Goal: Task Accomplishment & Management: Use online tool/utility

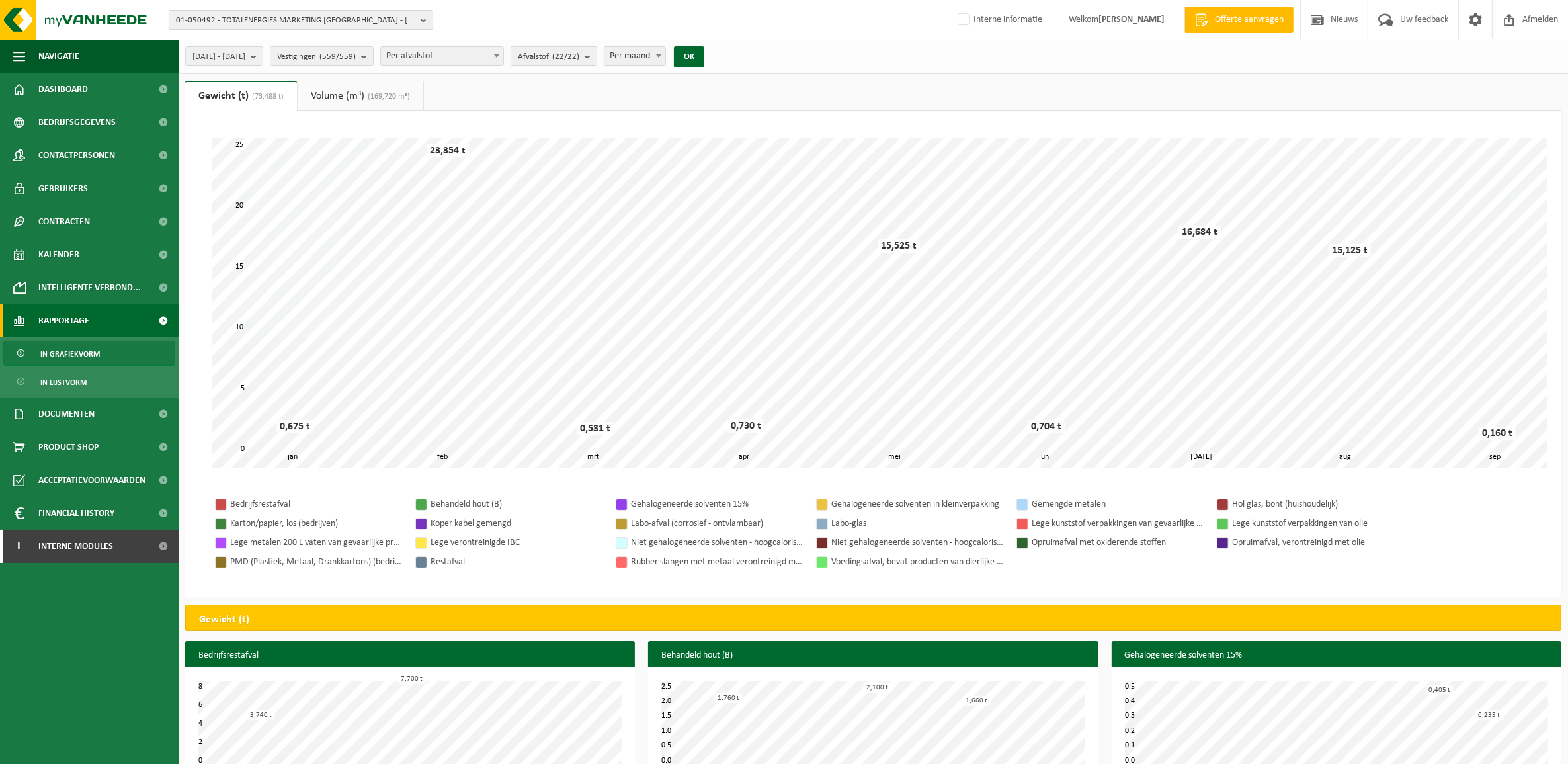
click at [275, 22] on span "01-050492 - TOTALENERGIES MARKETING BELGIUM - BRUSSEL" at bounding box center [295, 21] width 240 height 20
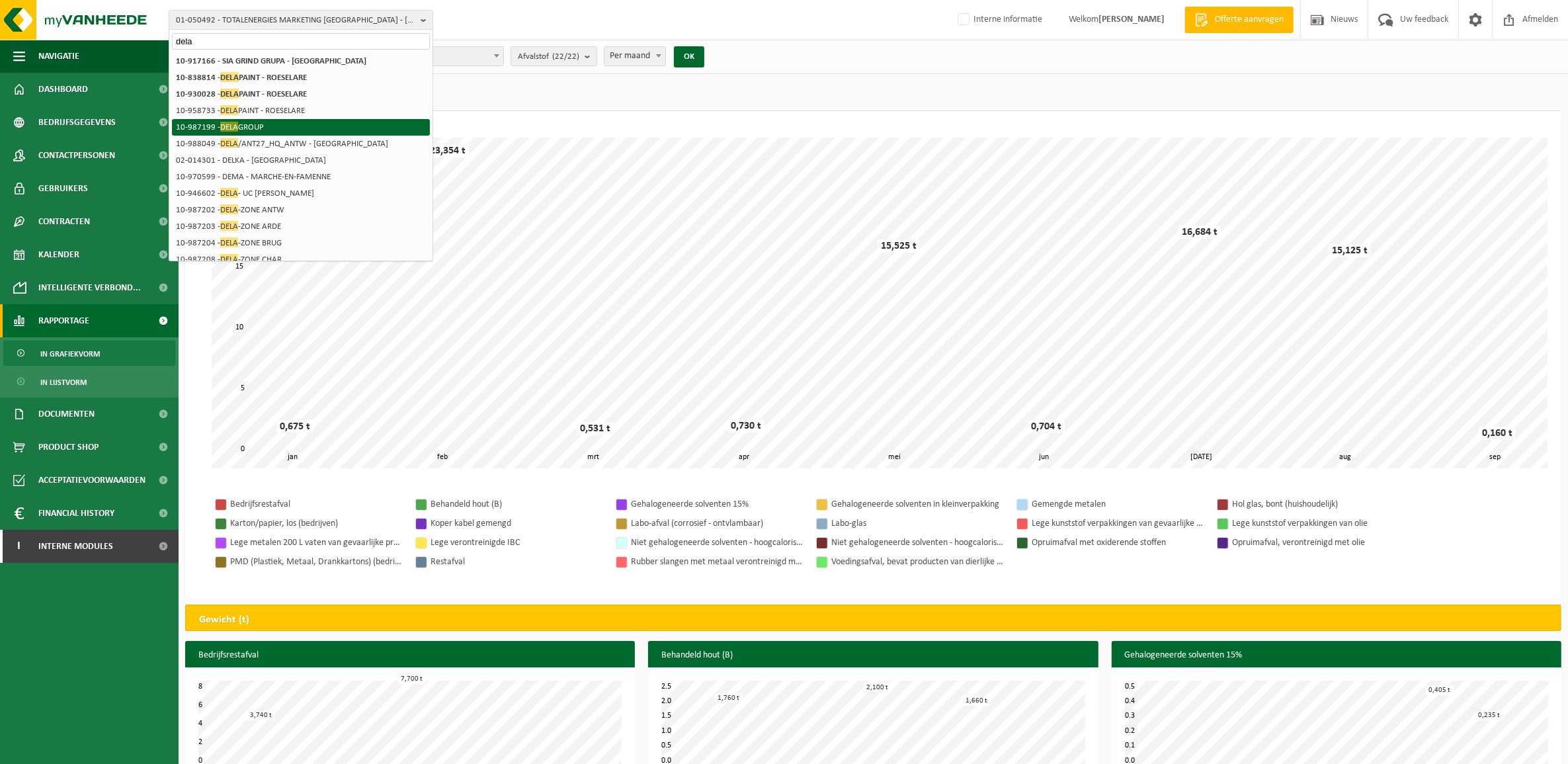
type input "dela"
click at [254, 119] on li "10-987199 - DELA GROUP" at bounding box center [301, 128] width 258 height 17
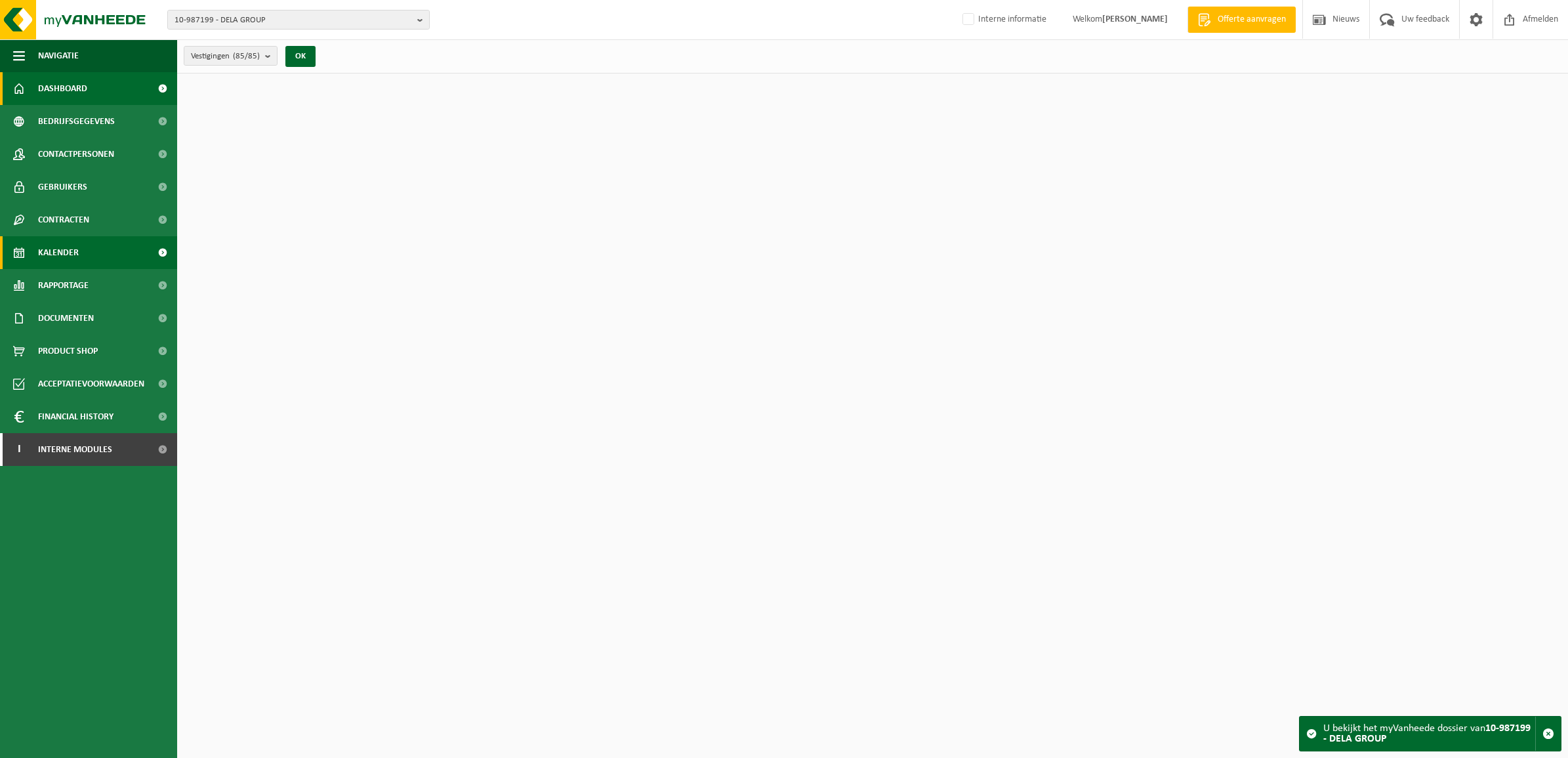
click at [67, 250] on span "Kalender" at bounding box center [58, 252] width 40 height 33
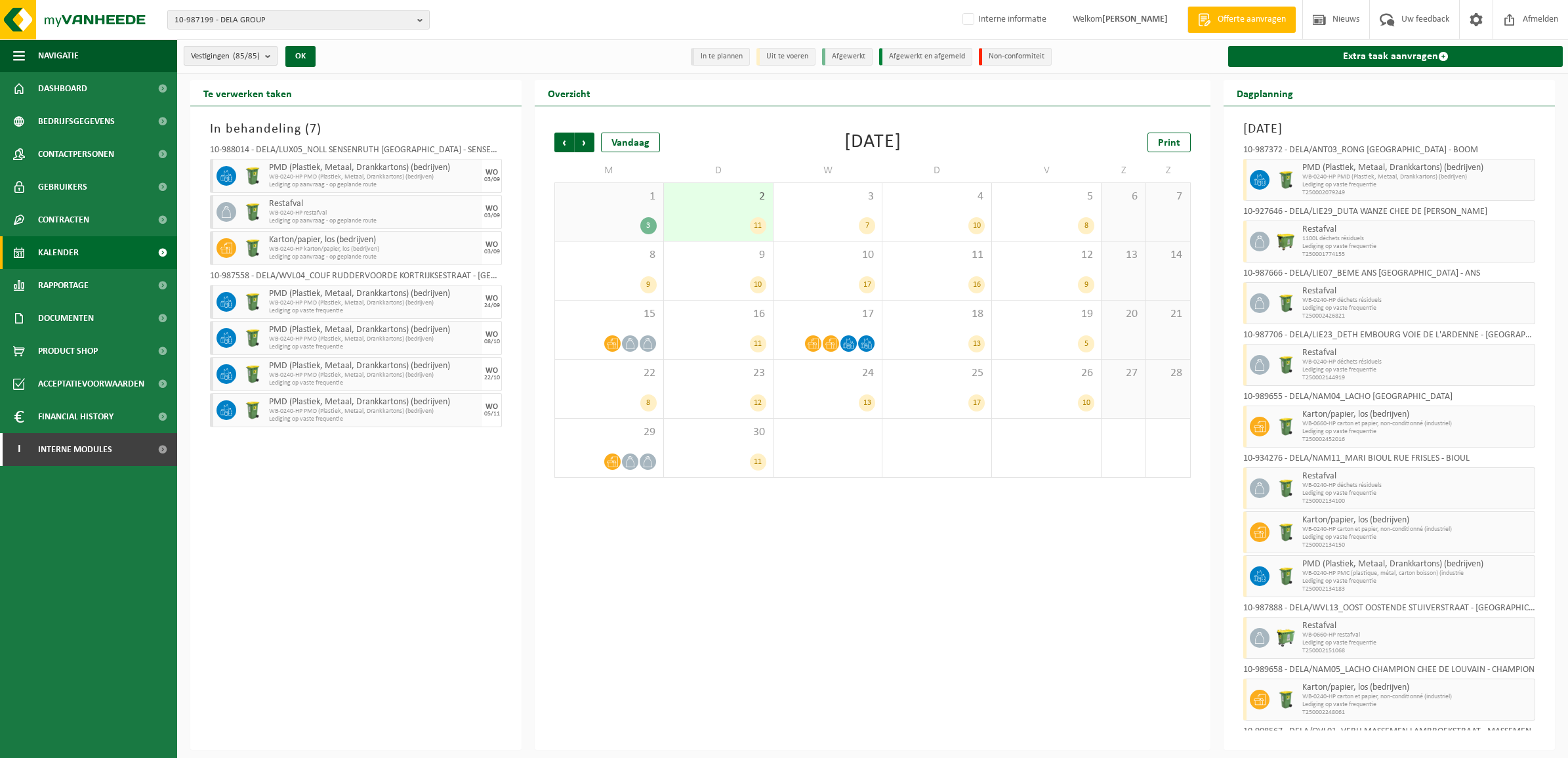
click at [246, 58] on count "(85/85)" at bounding box center [246, 56] width 27 height 8
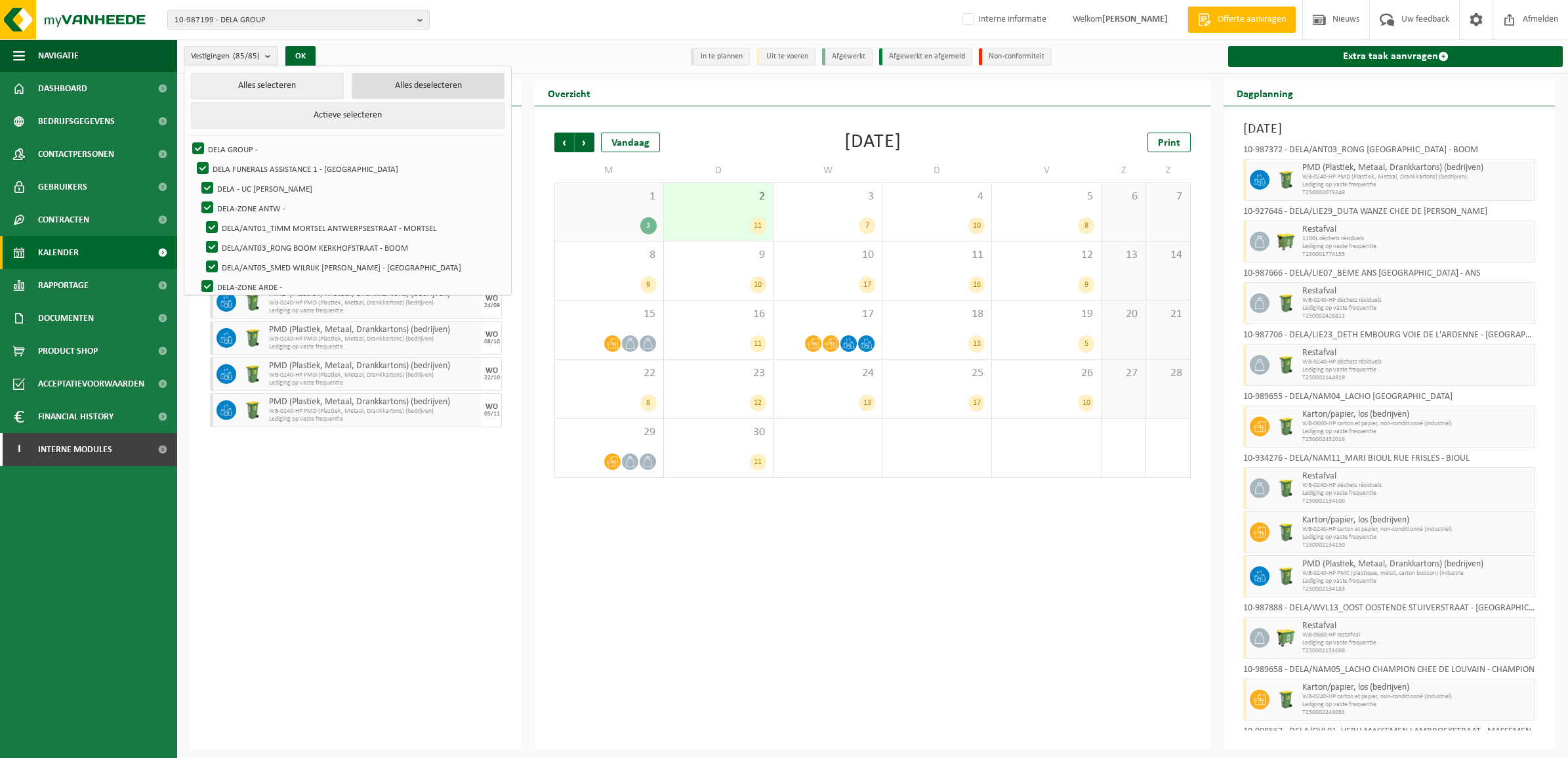
click at [354, 90] on button "Alles deselecteren" at bounding box center [428, 86] width 153 height 26
checkbox input "false"
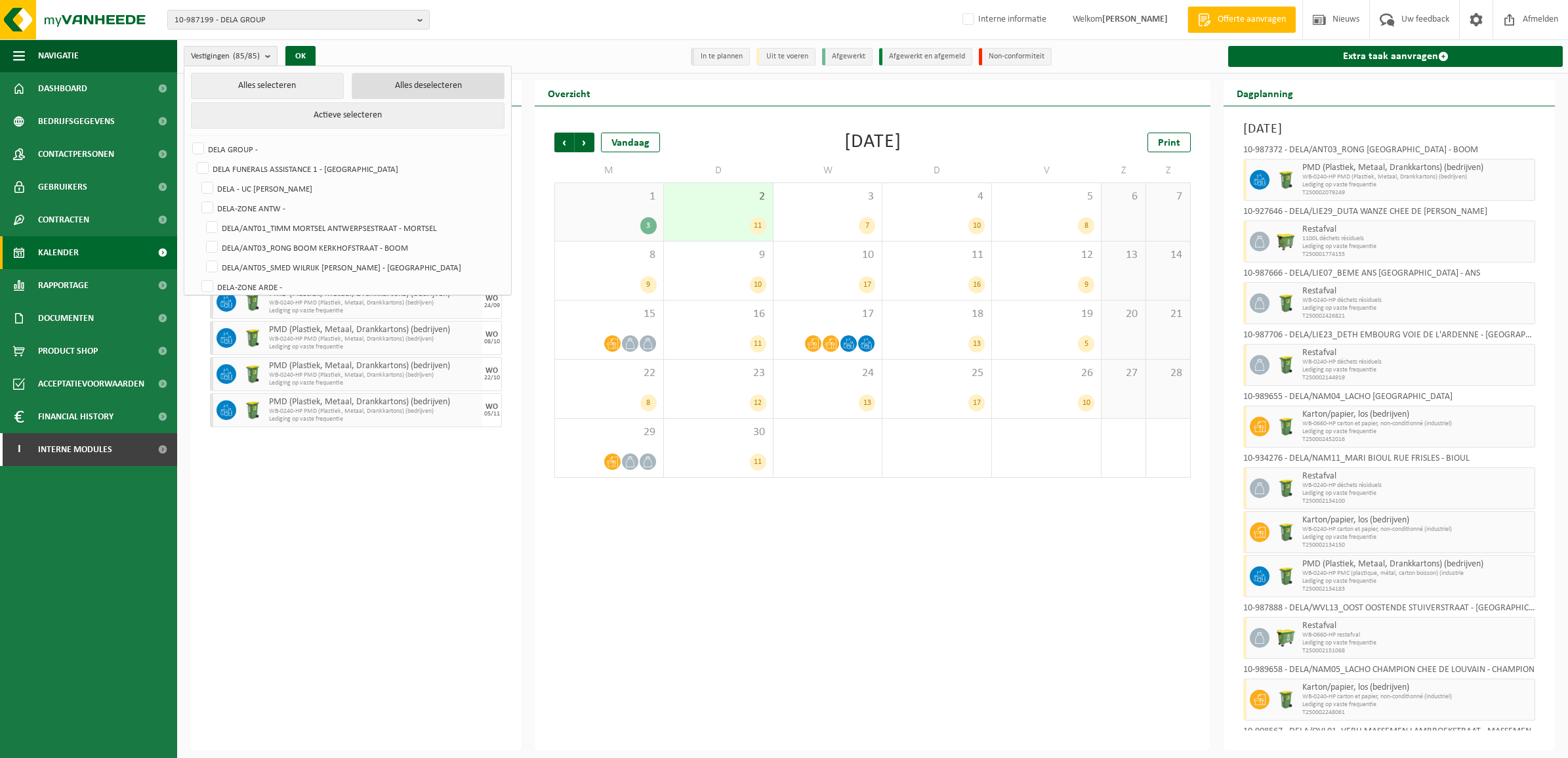
checkbox input "false"
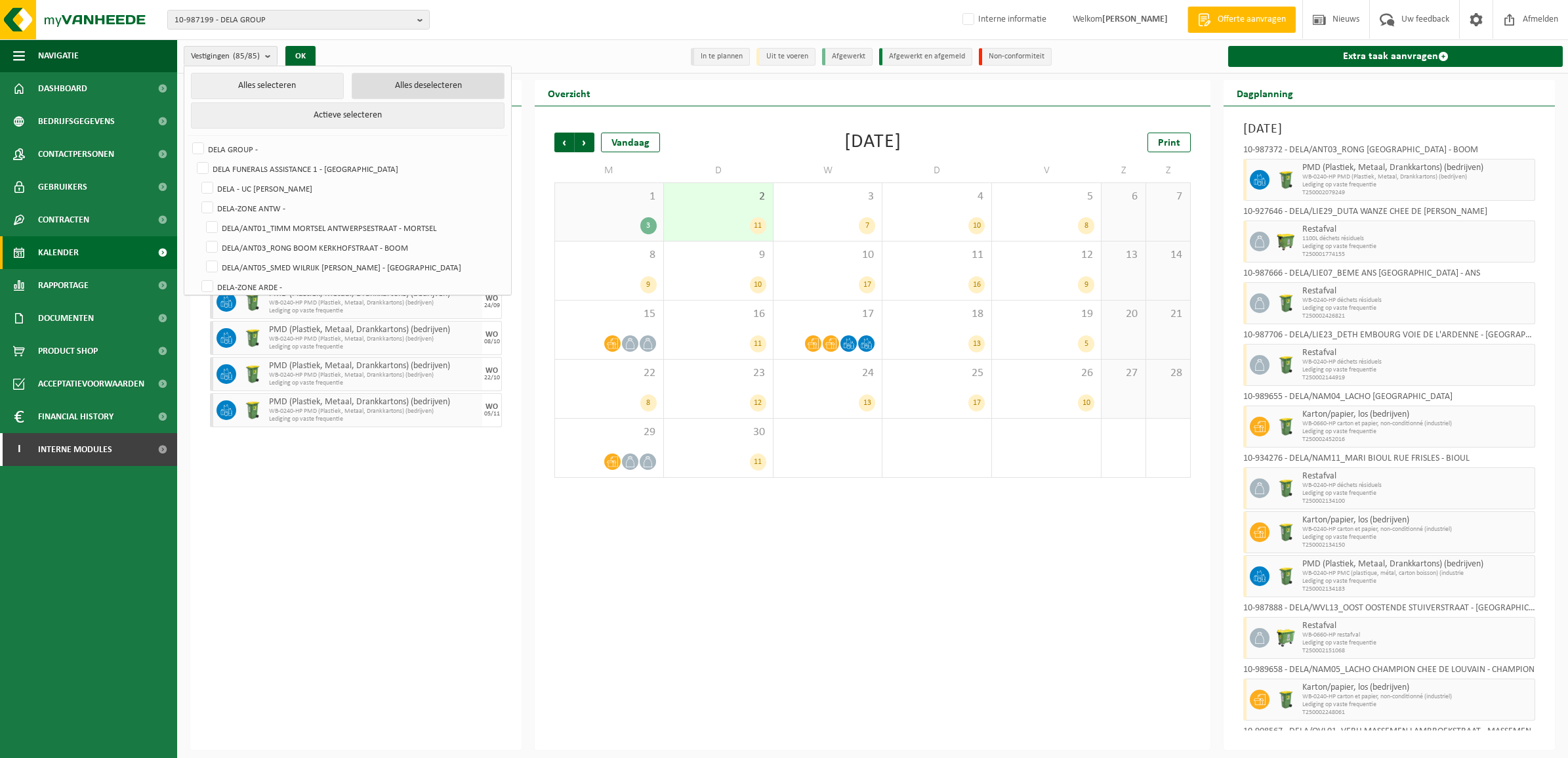
checkbox input "false"
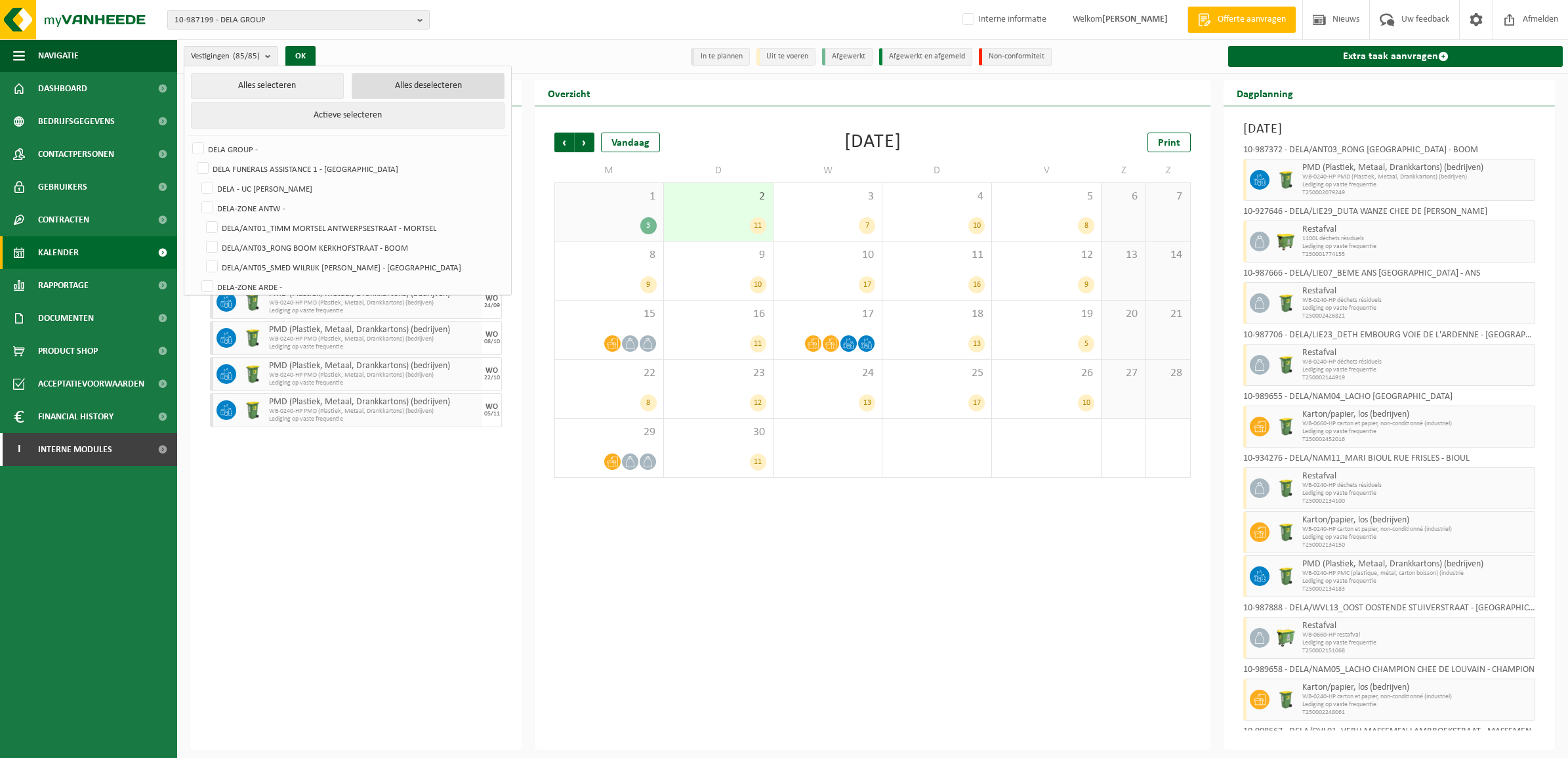
checkbox input "false"
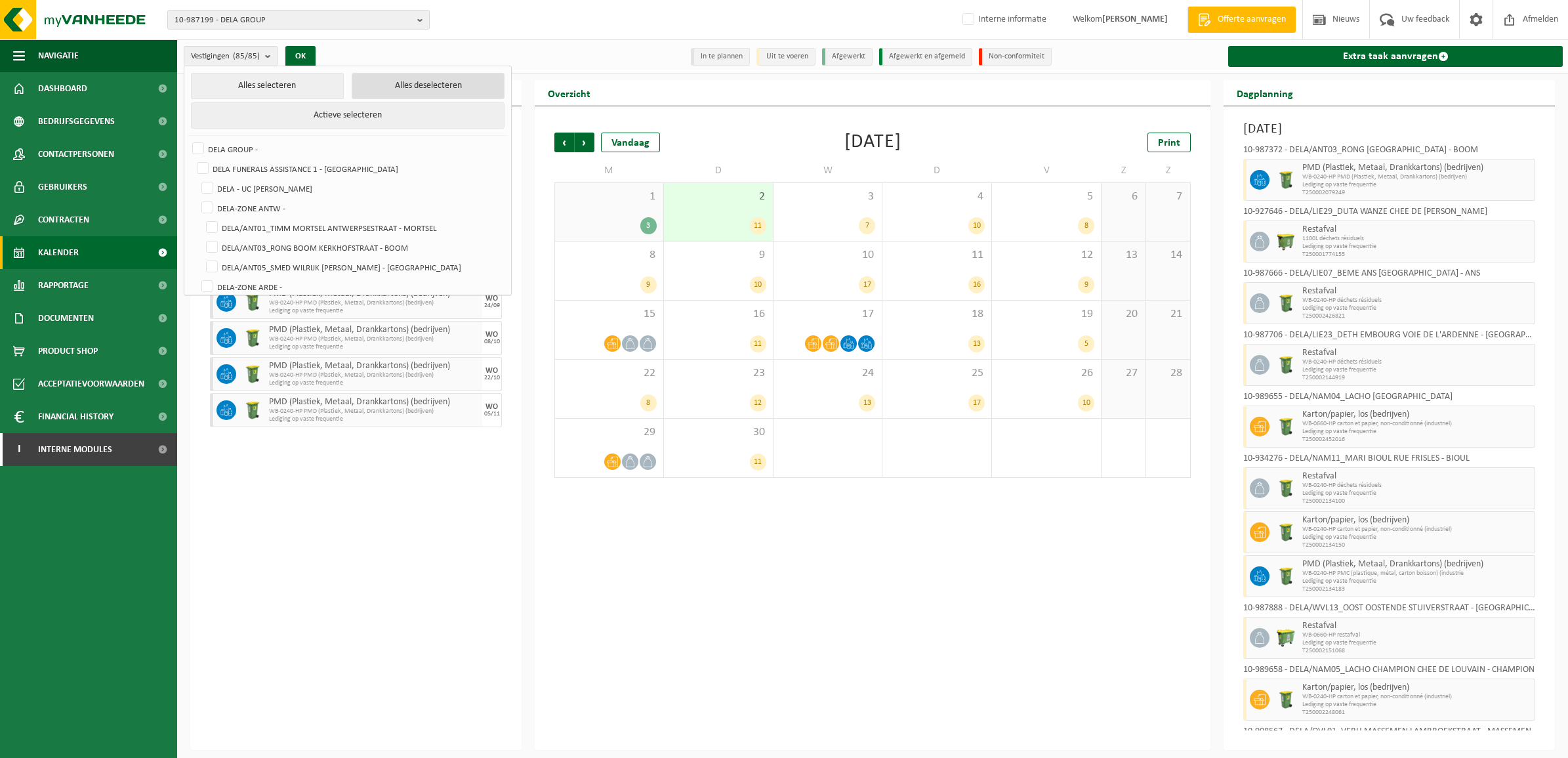
checkbox input "false"
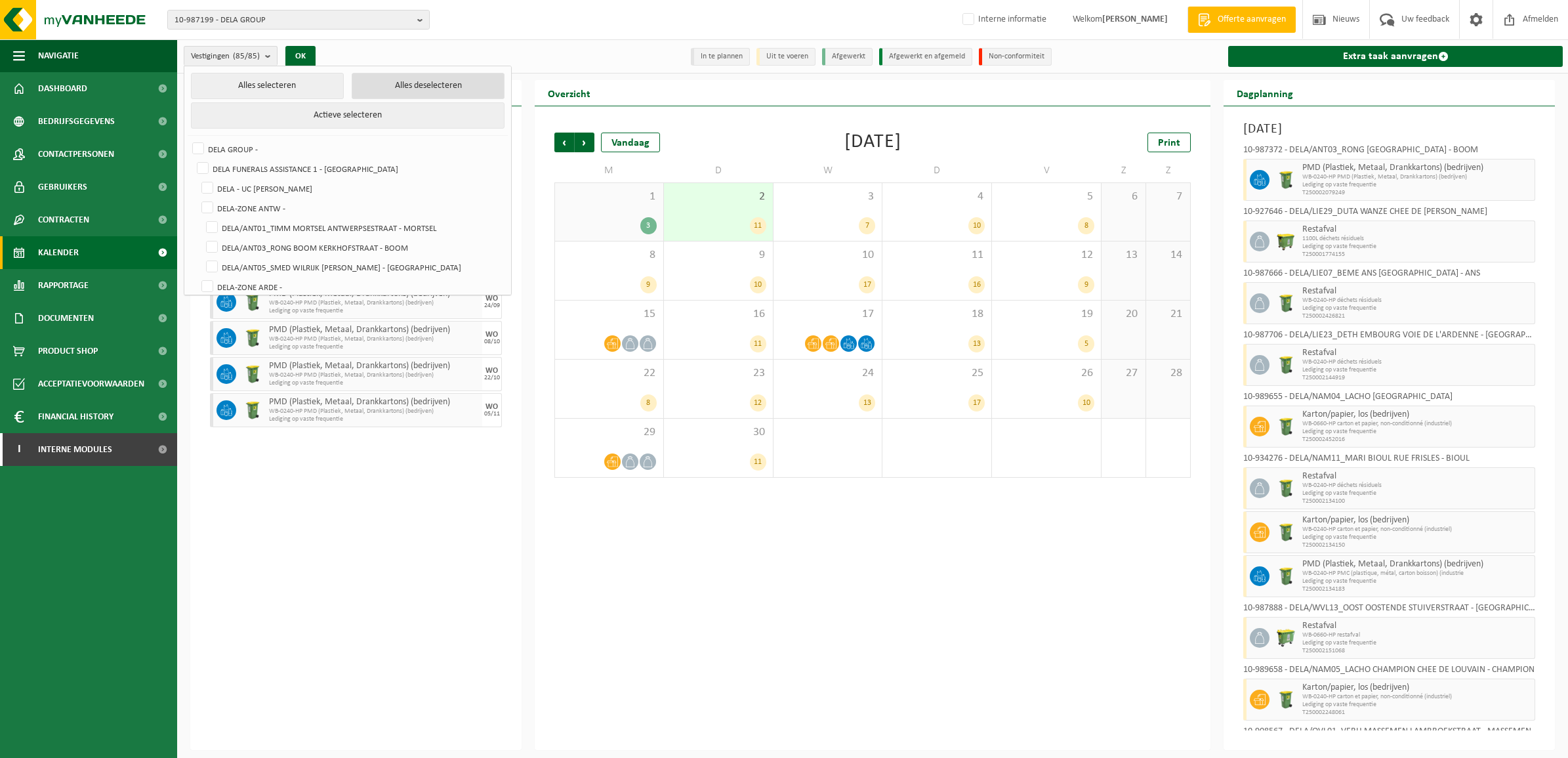
checkbox input "false"
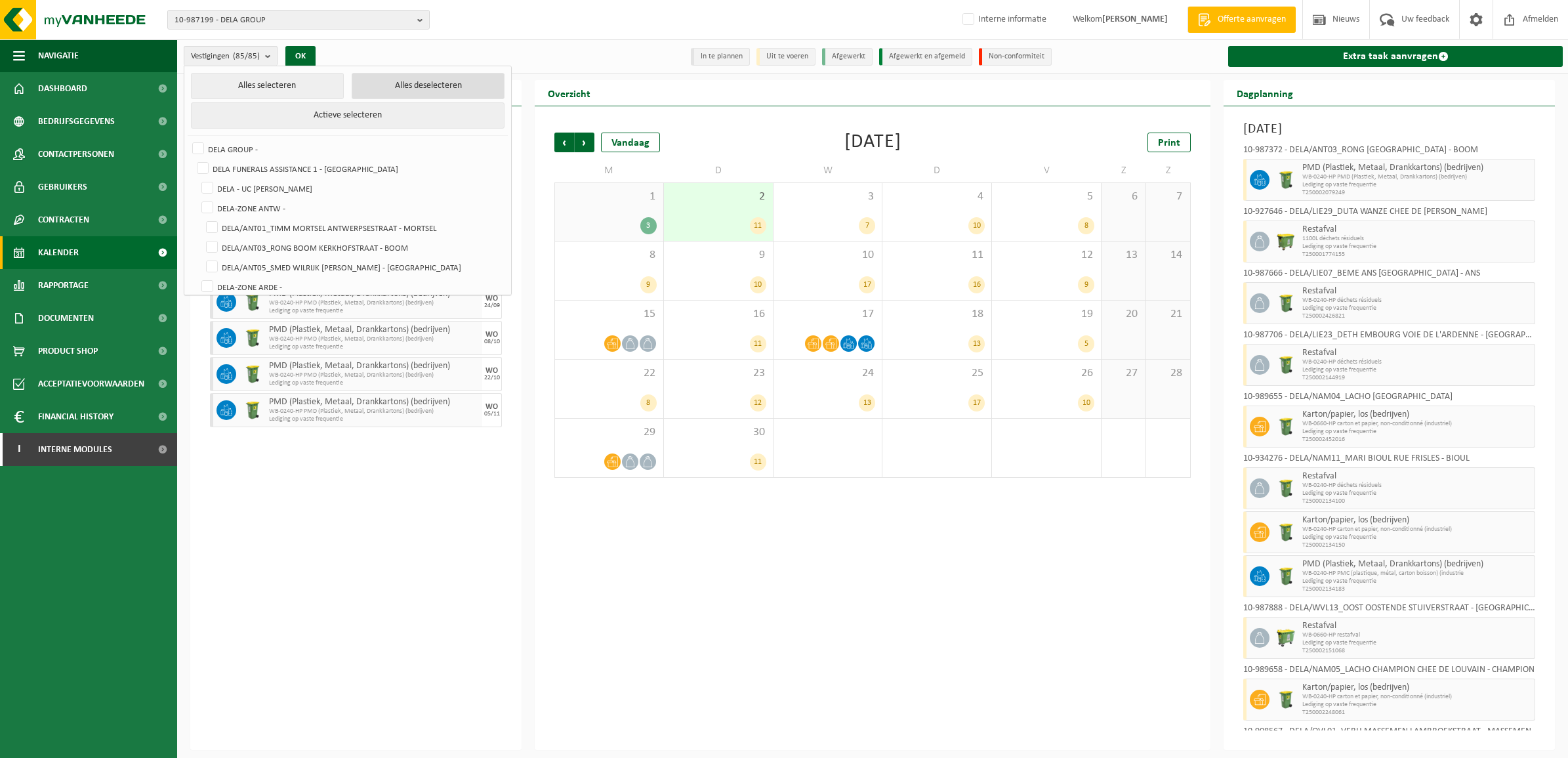
checkbox input "false"
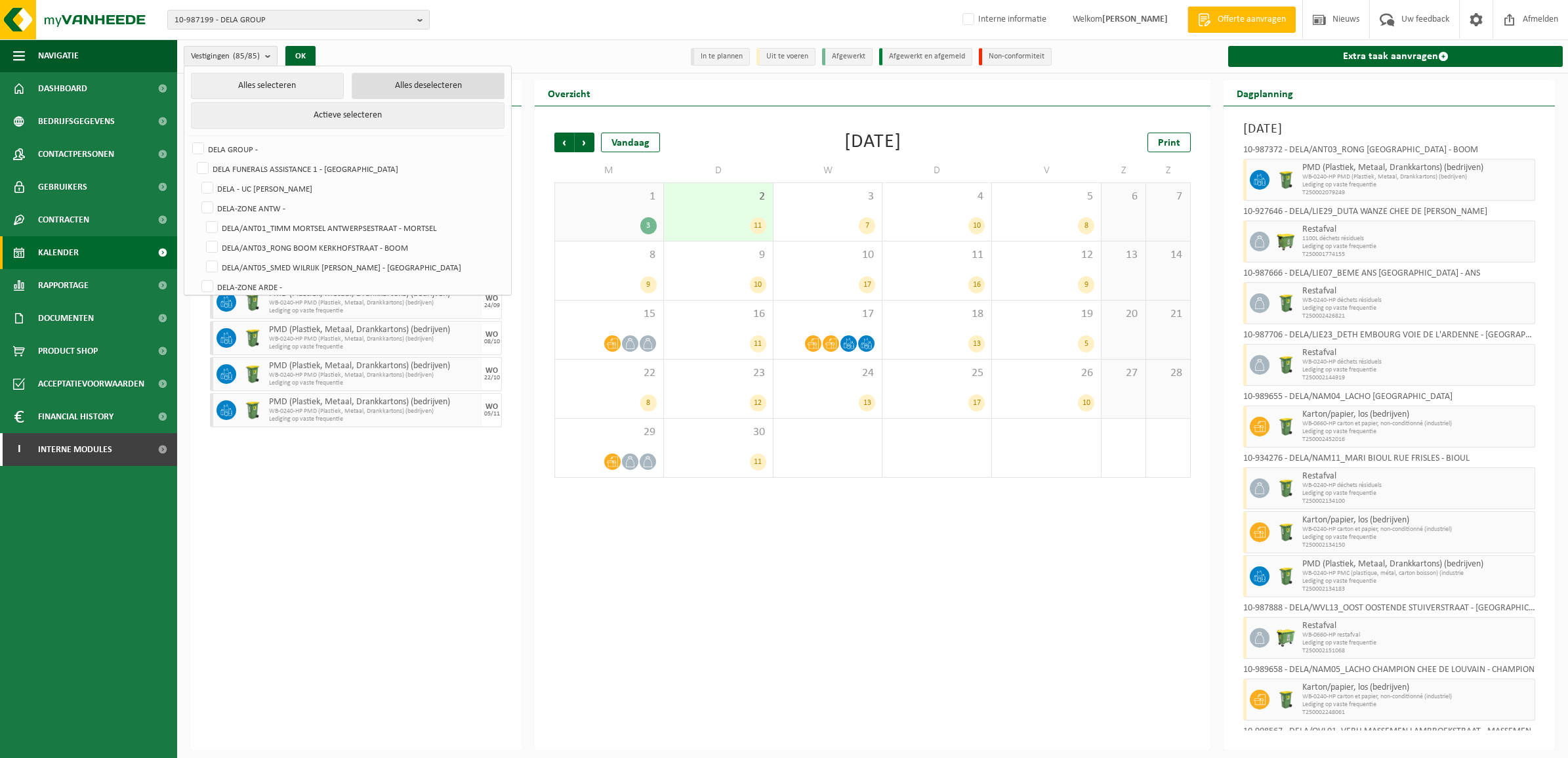
checkbox input "false"
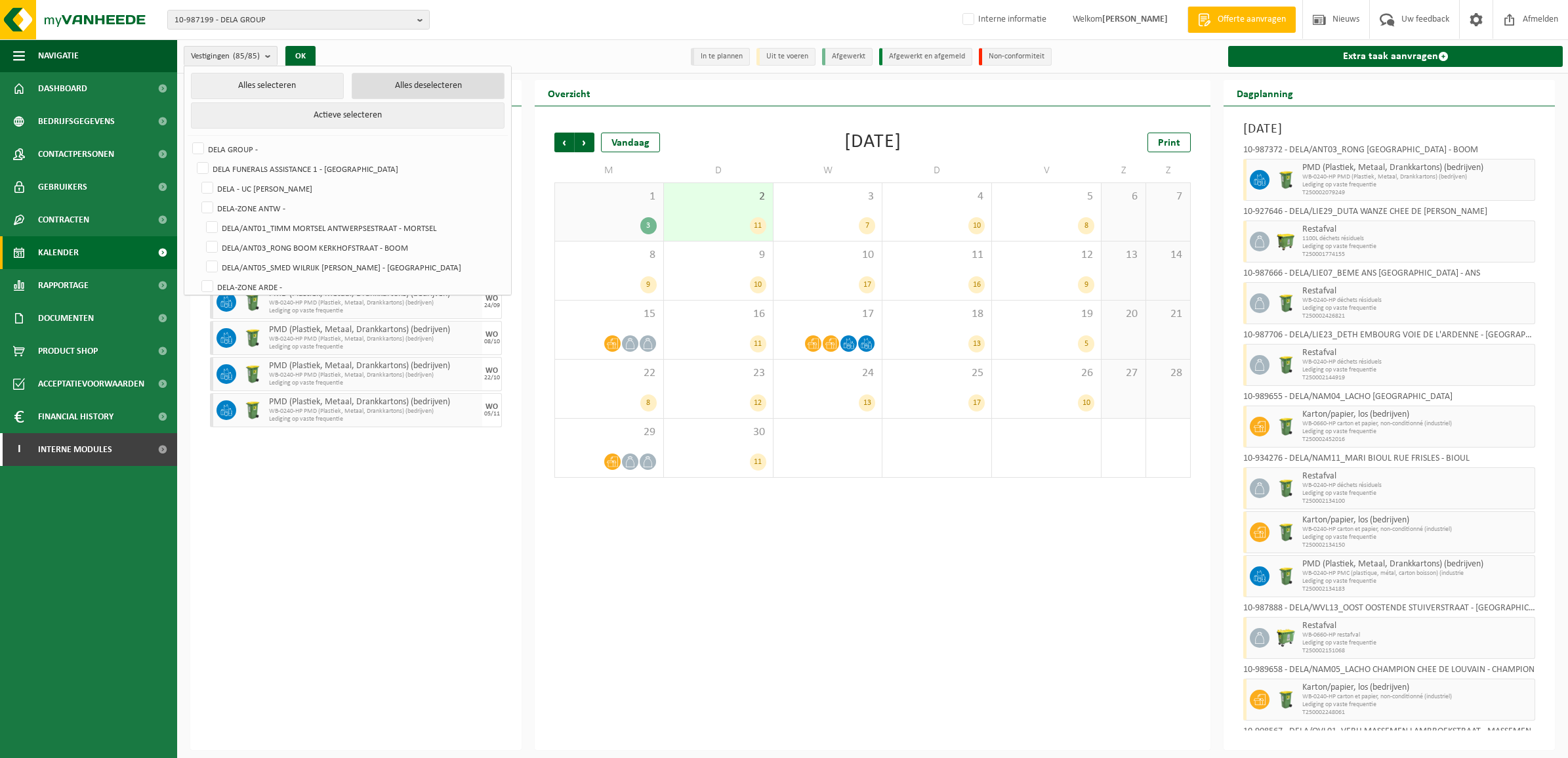
checkbox input "false"
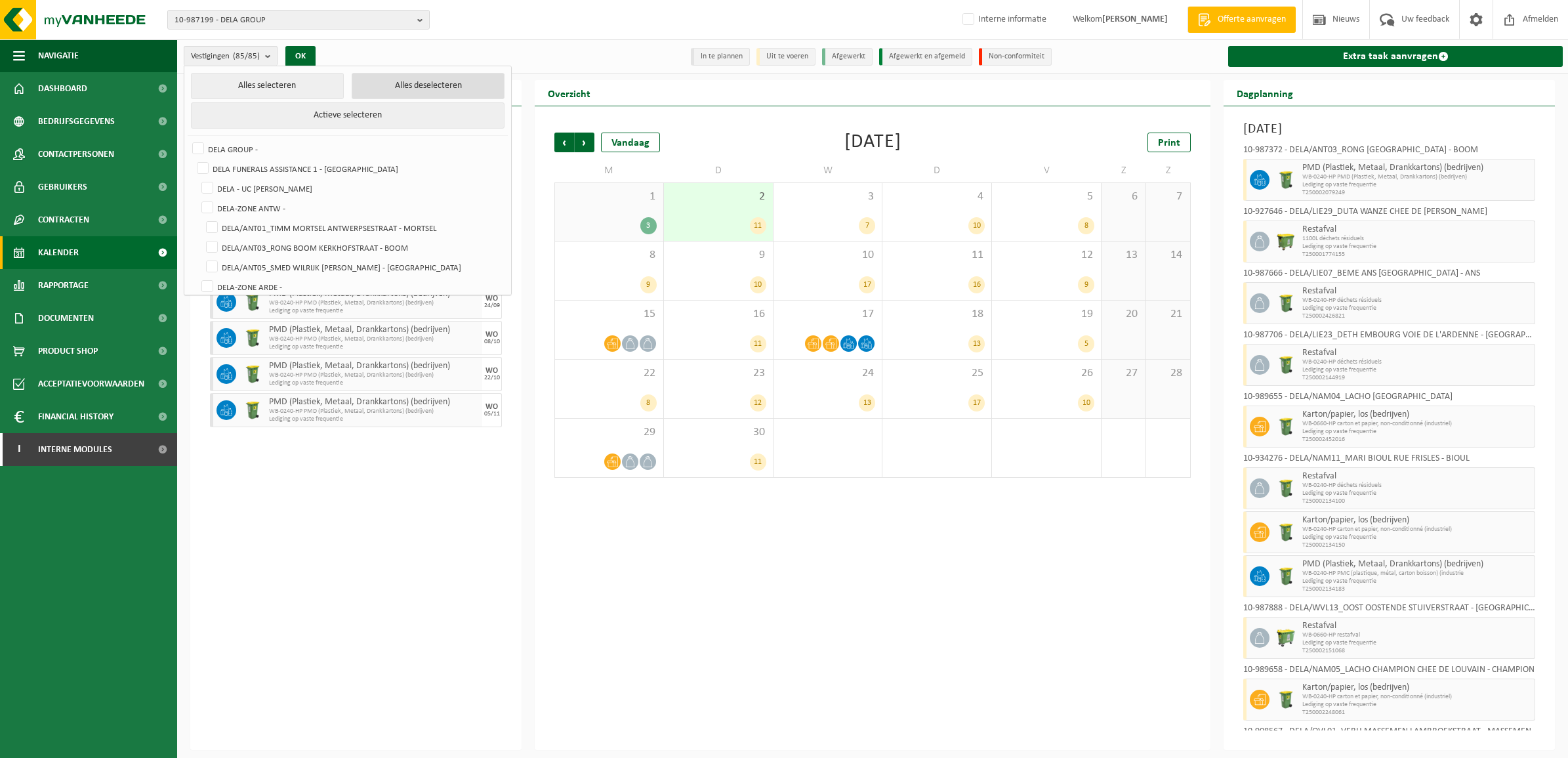
checkbox input "false"
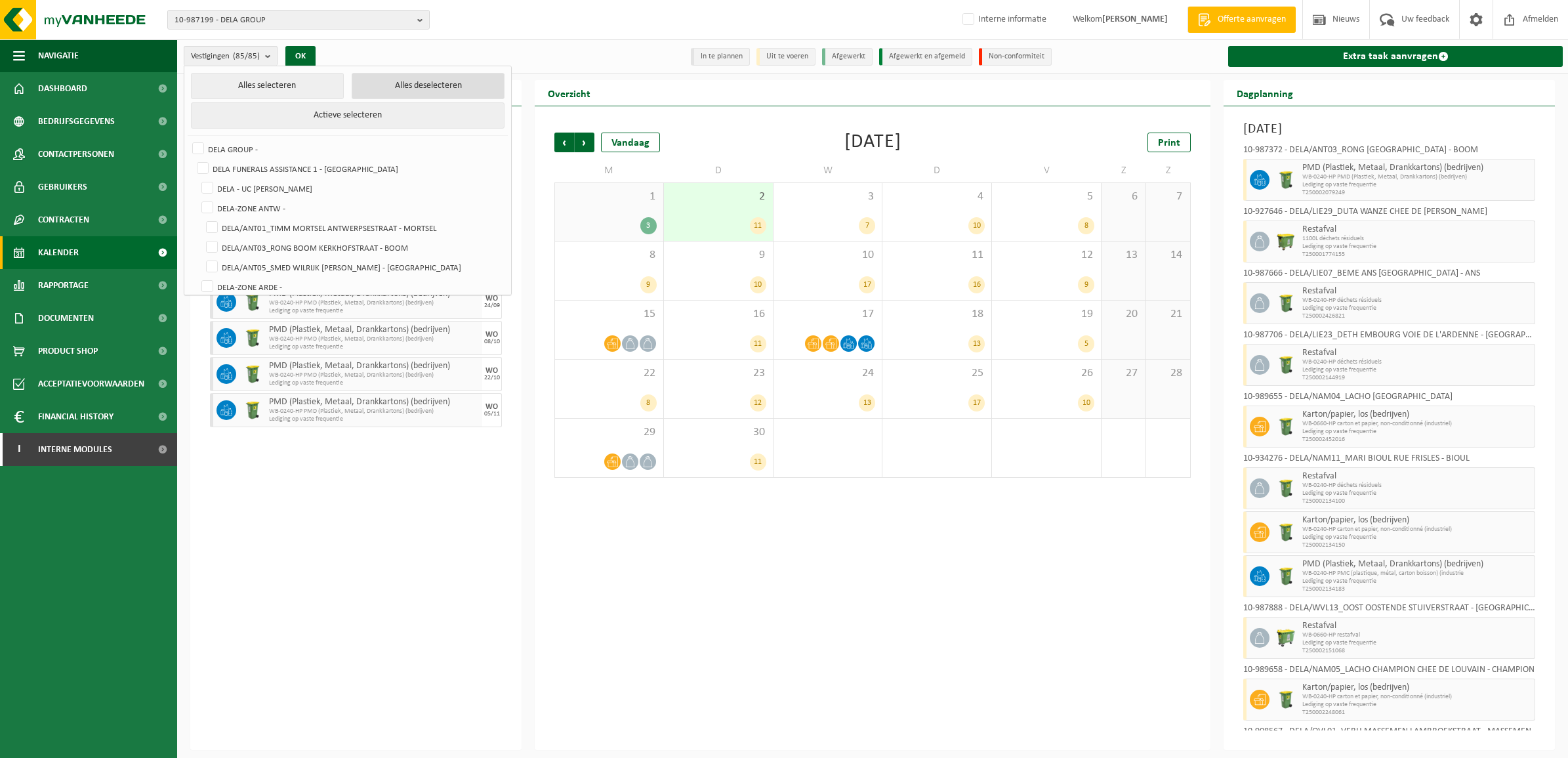
checkbox input "false"
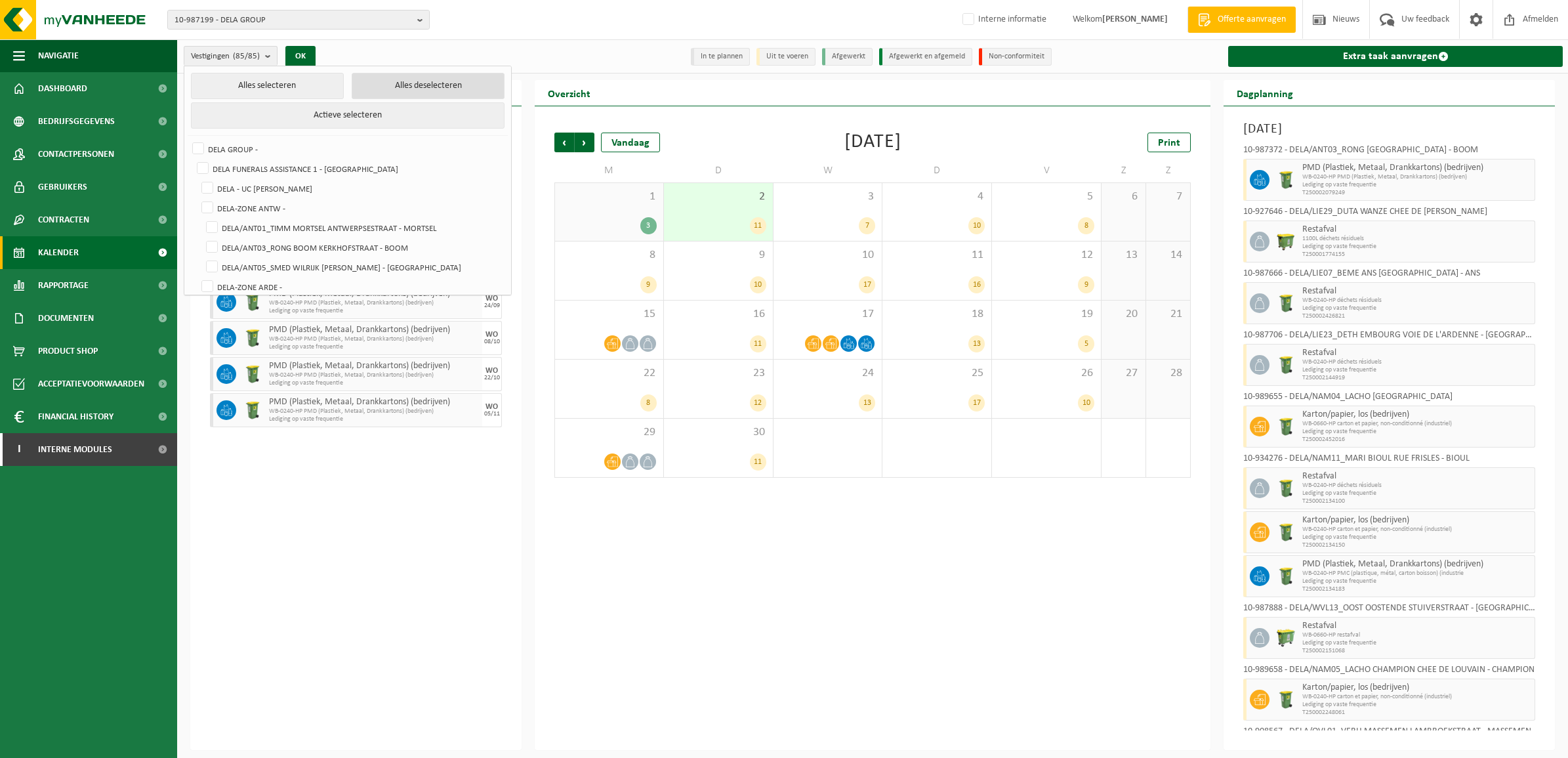
checkbox input "false"
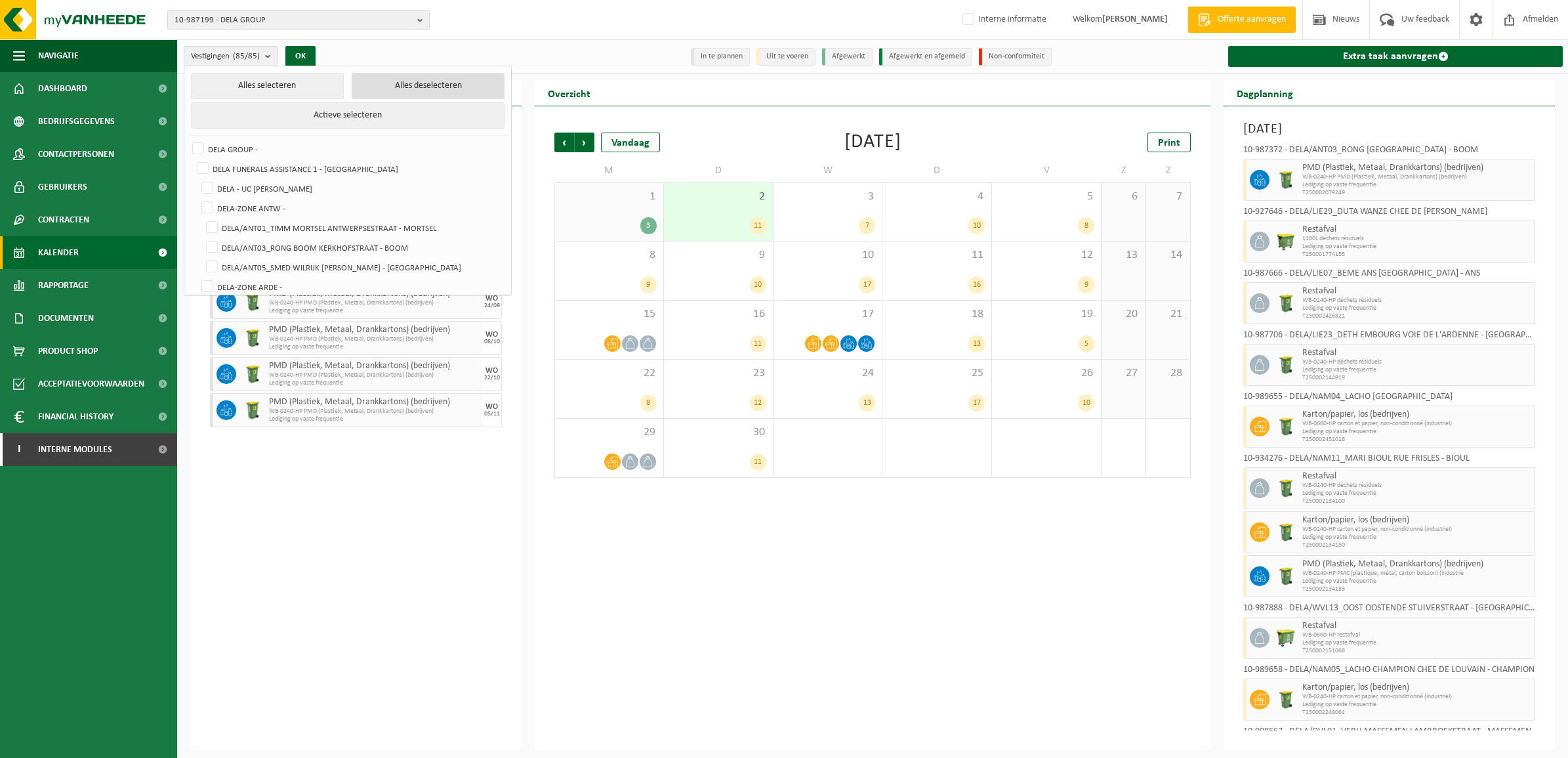
checkbox input "false"
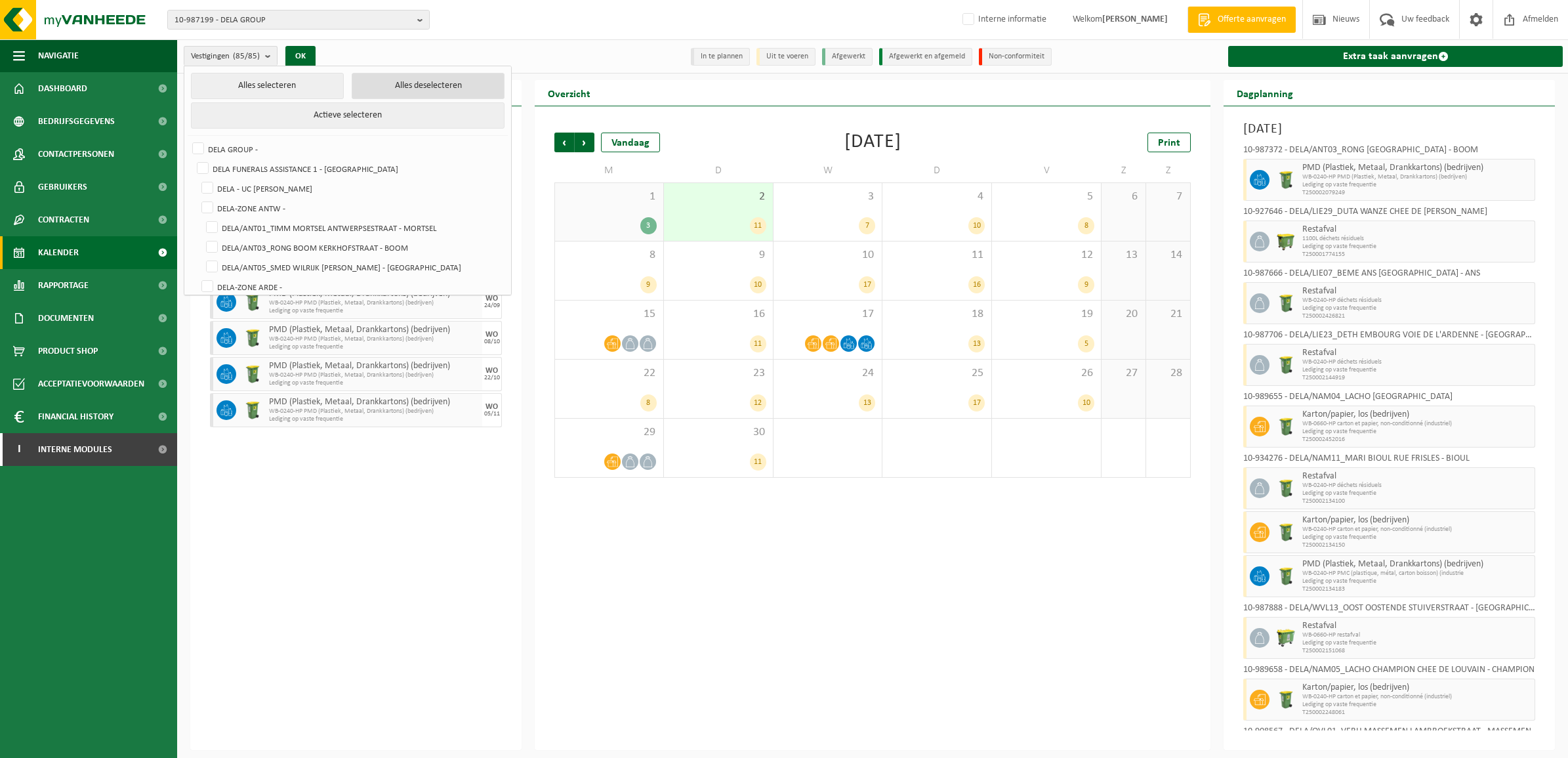
checkbox input "false"
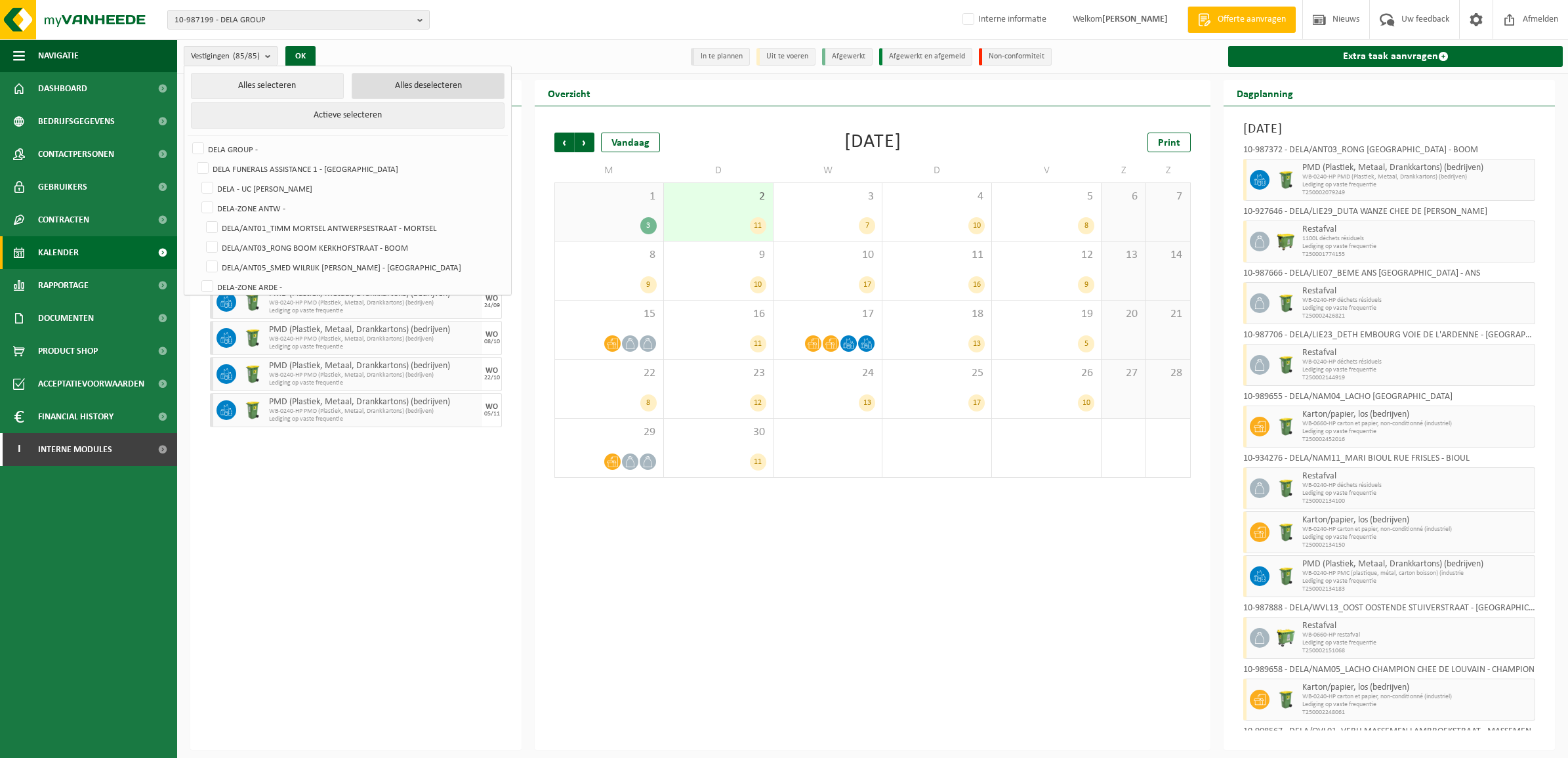
checkbox input "false"
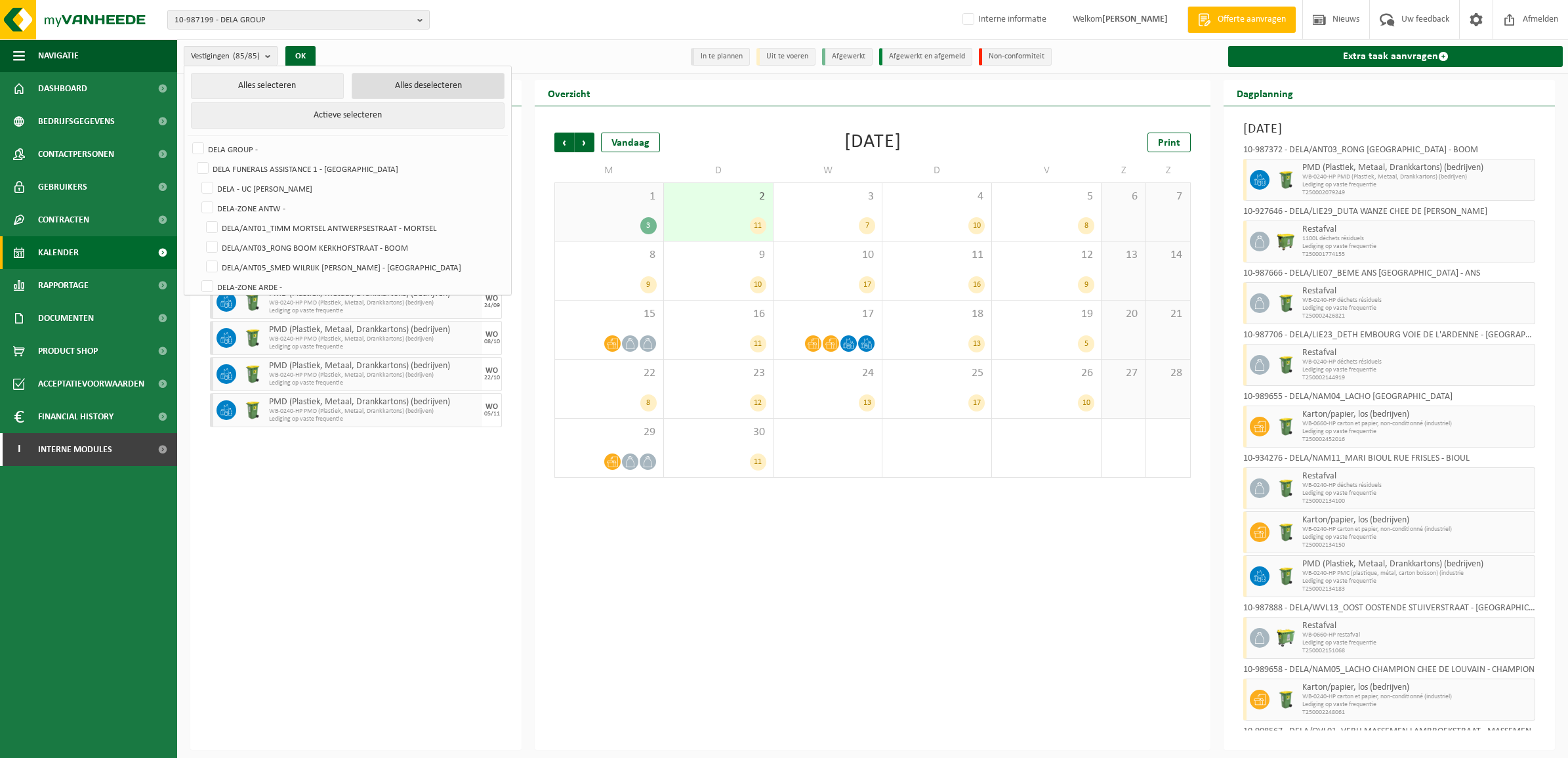
checkbox input "false"
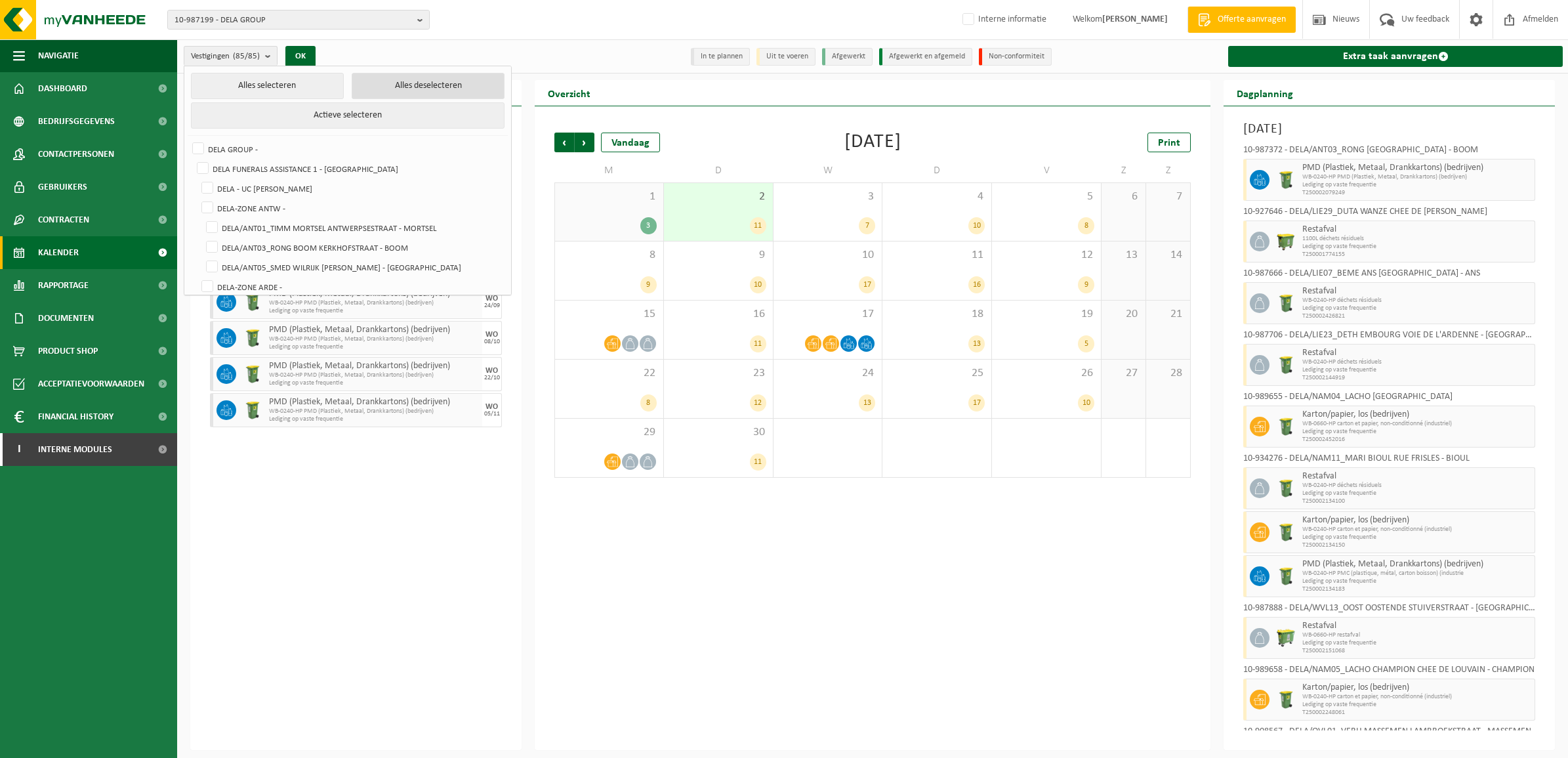
checkbox input "false"
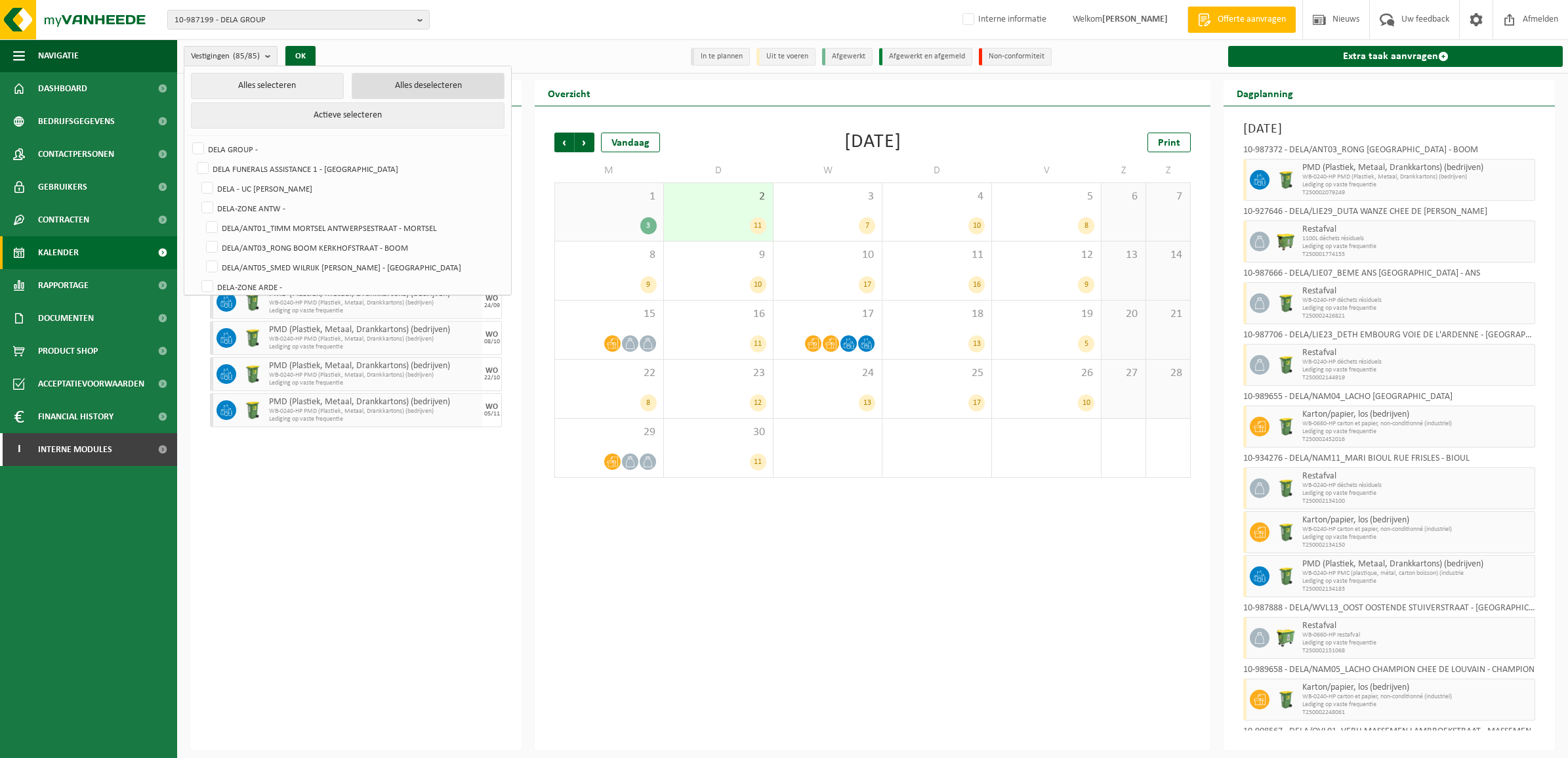
checkbox input "false"
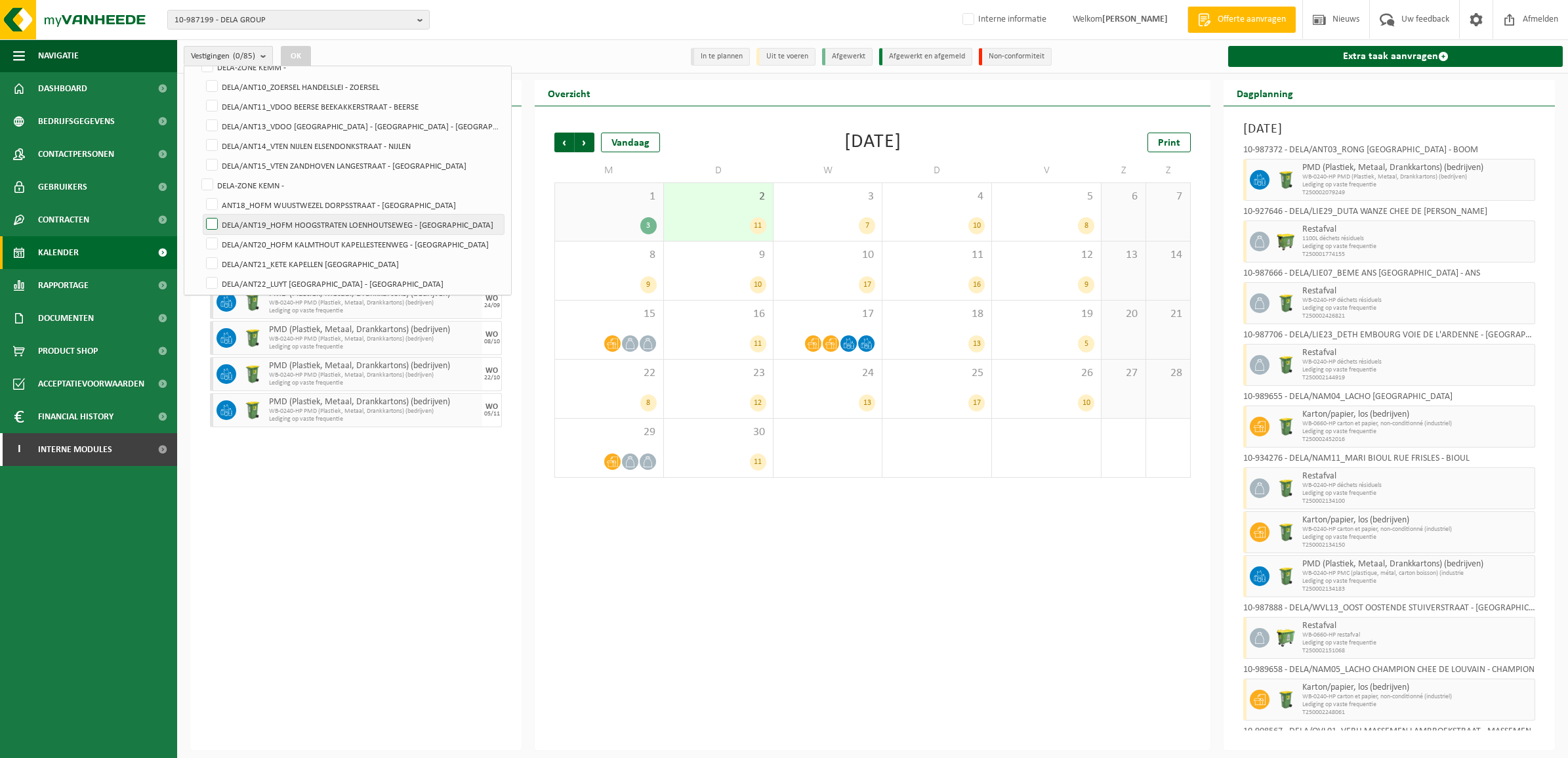
scroll to position [492, 0]
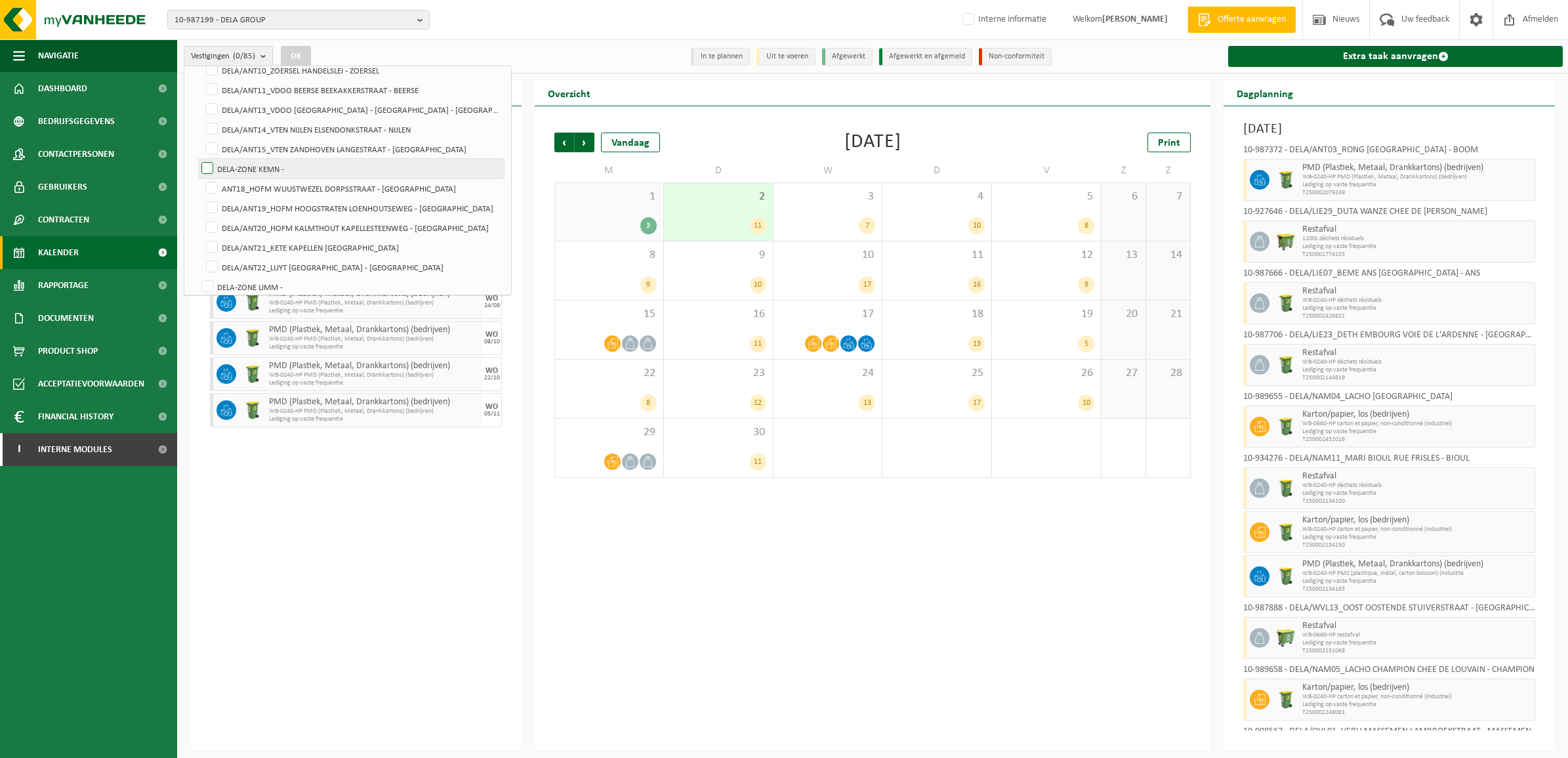
click at [249, 171] on label "DELA-ZONE KEMN -" at bounding box center [351, 169] width 305 height 20
click at [196, 159] on input "DELA-ZONE KEMN -" at bounding box center [196, 158] width 1 height 1
click at [291, 59] on button "OK" at bounding box center [296, 57] width 30 height 21
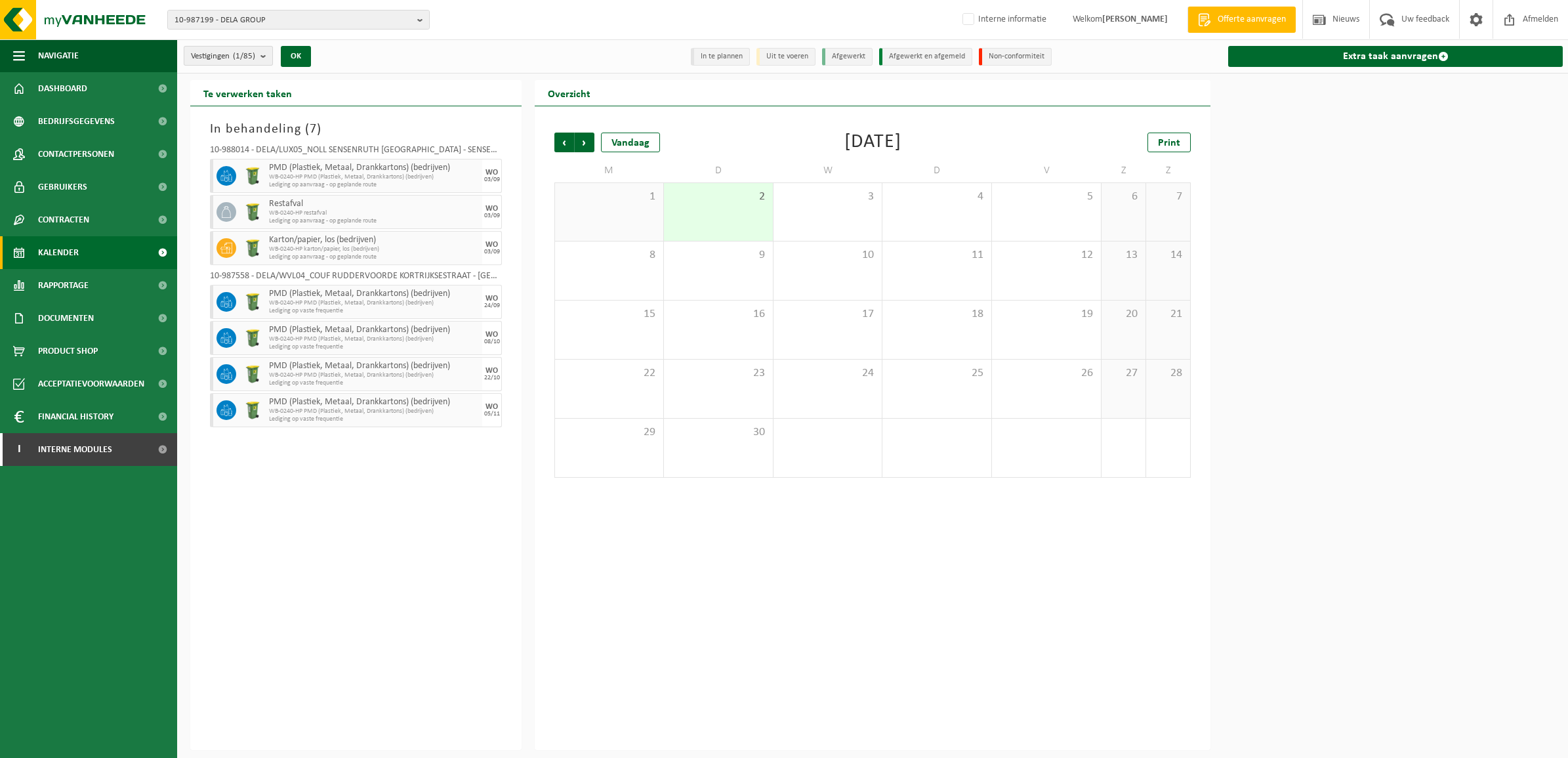
click at [270, 59] on b "submit" at bounding box center [266, 56] width 12 height 18
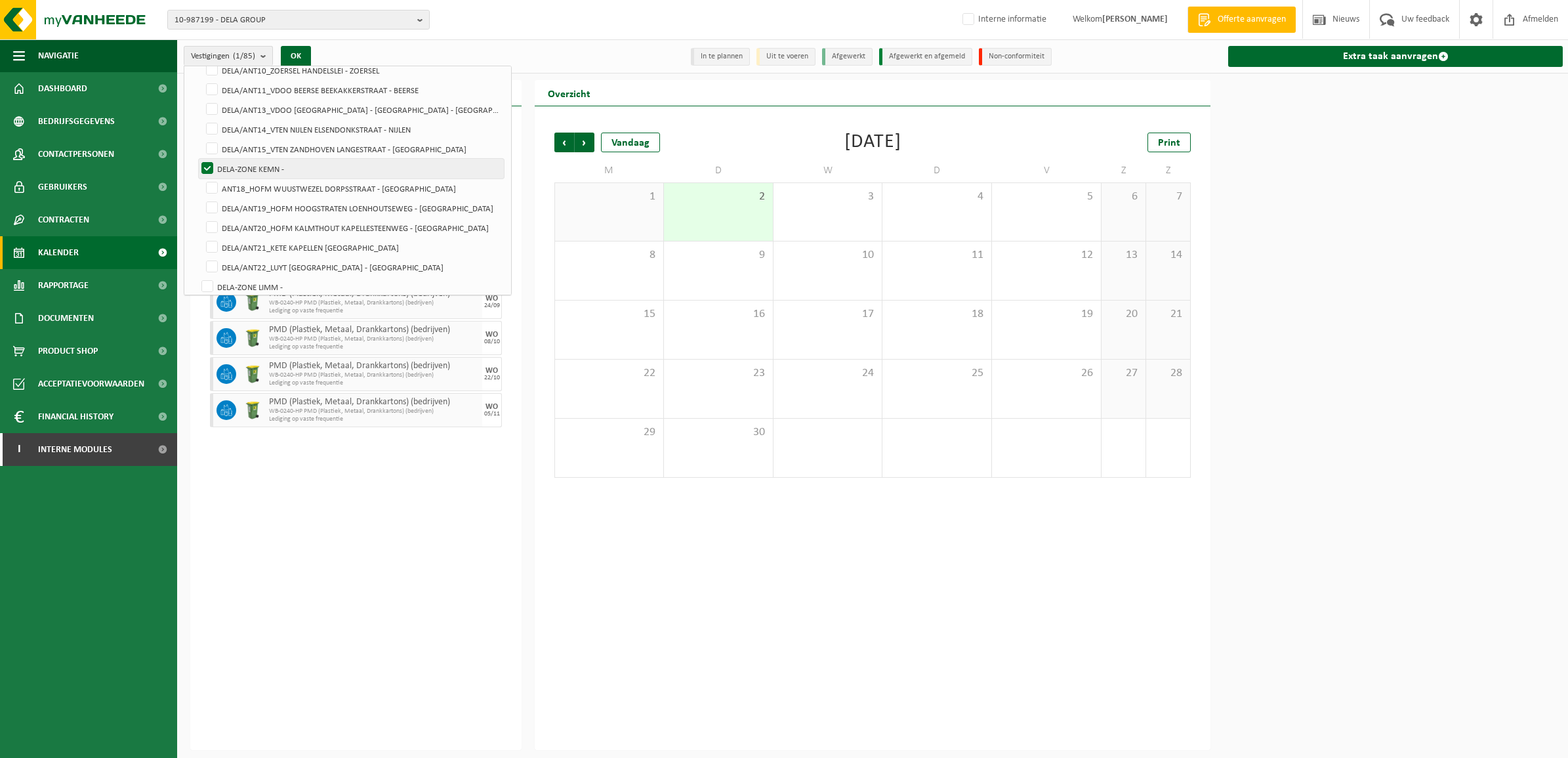
click at [256, 161] on label "DELA-ZONE KEMN -" at bounding box center [351, 169] width 305 height 20
click at [196, 159] on input "DELA-ZONE KEMN -" at bounding box center [196, 158] width 1 height 1
checkbox input "false"
click at [311, 238] on label "DELA/ANT21_KETE KAPELLEN [GEOGRAPHIC_DATA]" at bounding box center [353, 247] width 301 height 20
click at [201, 238] on input "DELA/ANT21_KETE KAPELLEN [GEOGRAPHIC_DATA]" at bounding box center [201, 237] width 1 height 1
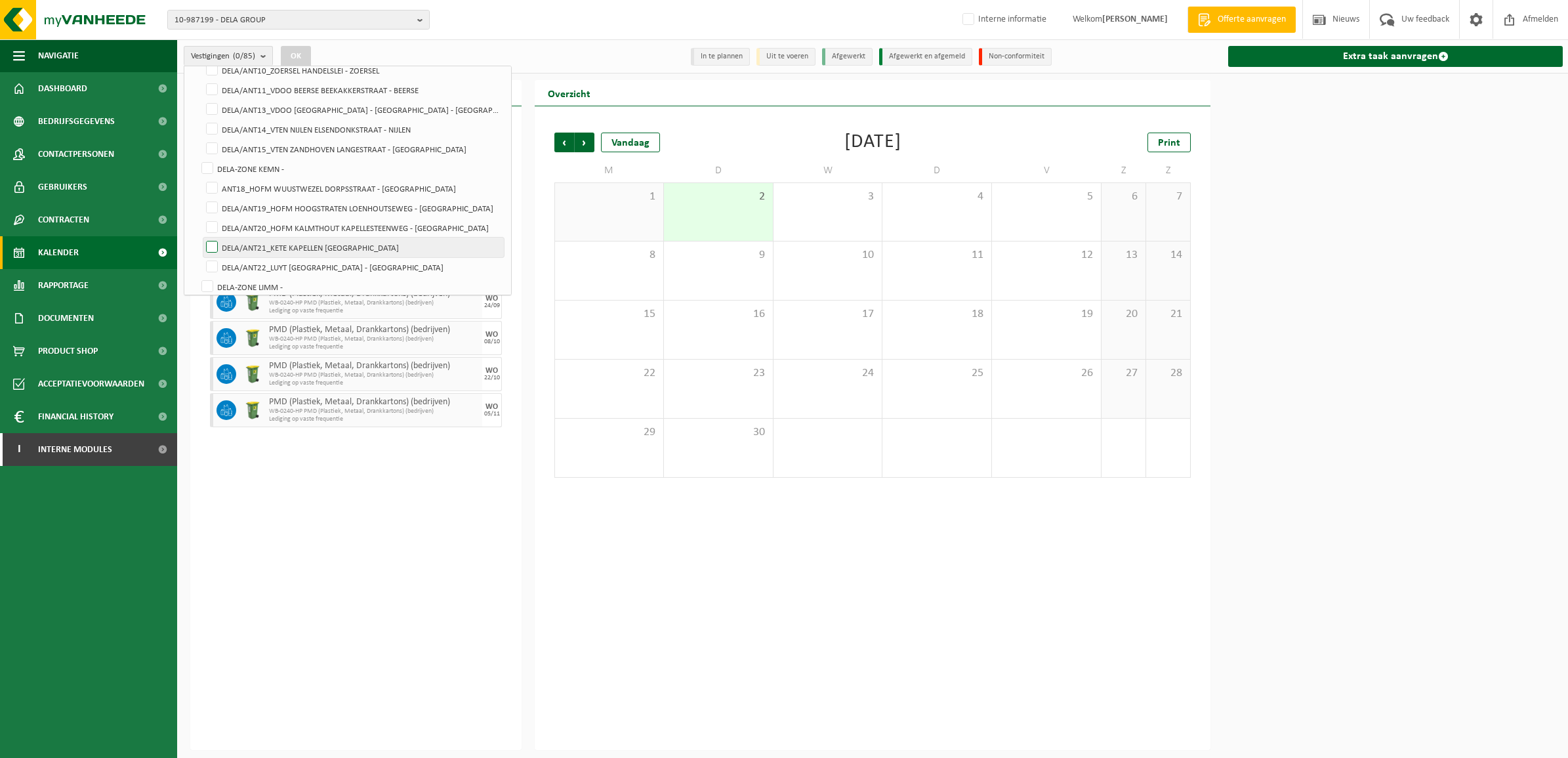
checkbox input "true"
click at [303, 44] on div "Vestigingen (1/85) Alles selecteren Alles deselecteren Actieve selecteren DELA …" at bounding box center [351, 56] width 348 height 28
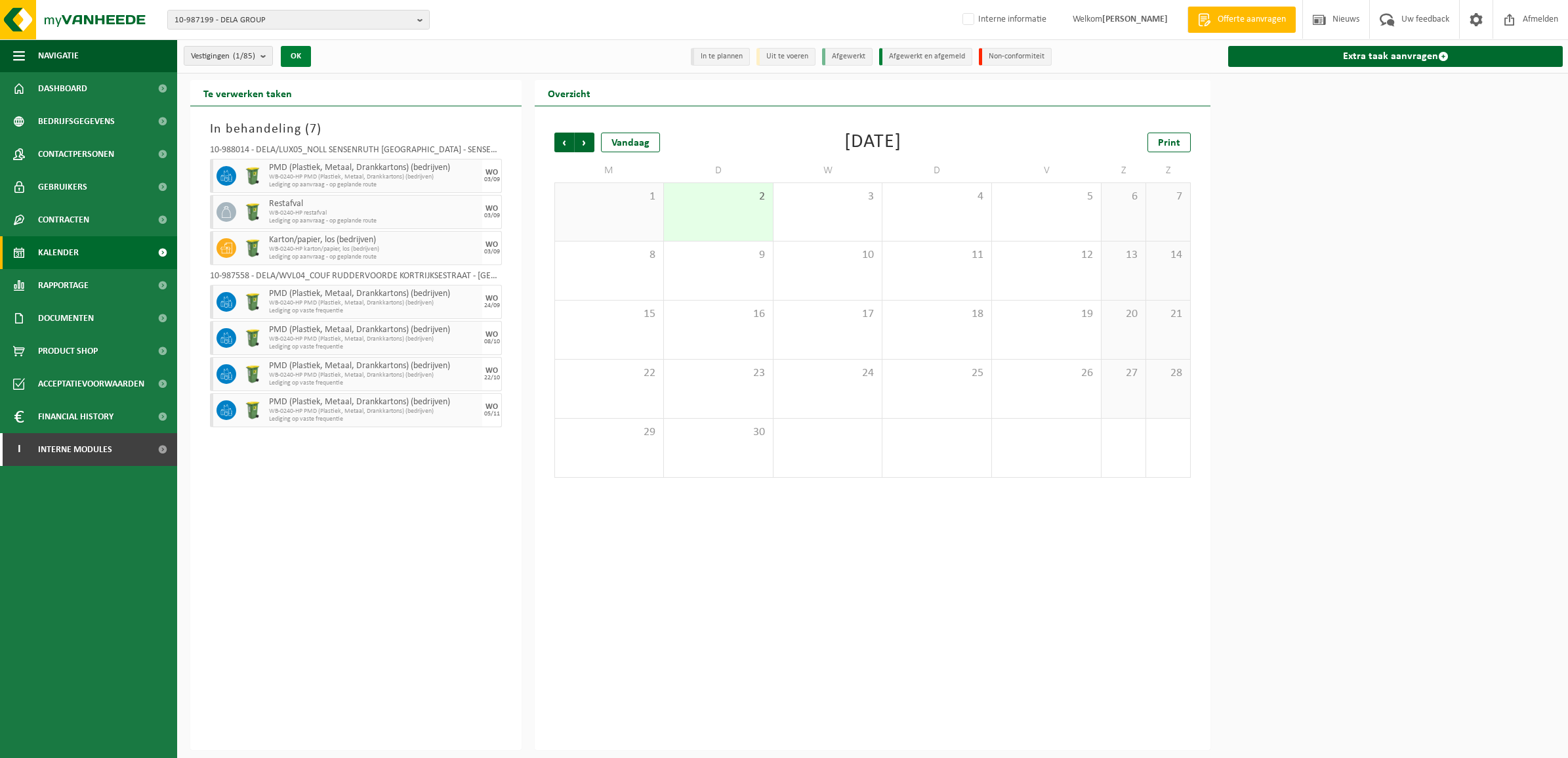
click at [303, 50] on button "OK" at bounding box center [296, 57] width 30 height 21
click at [936, 272] on div "11" at bounding box center [937, 270] width 108 height 58
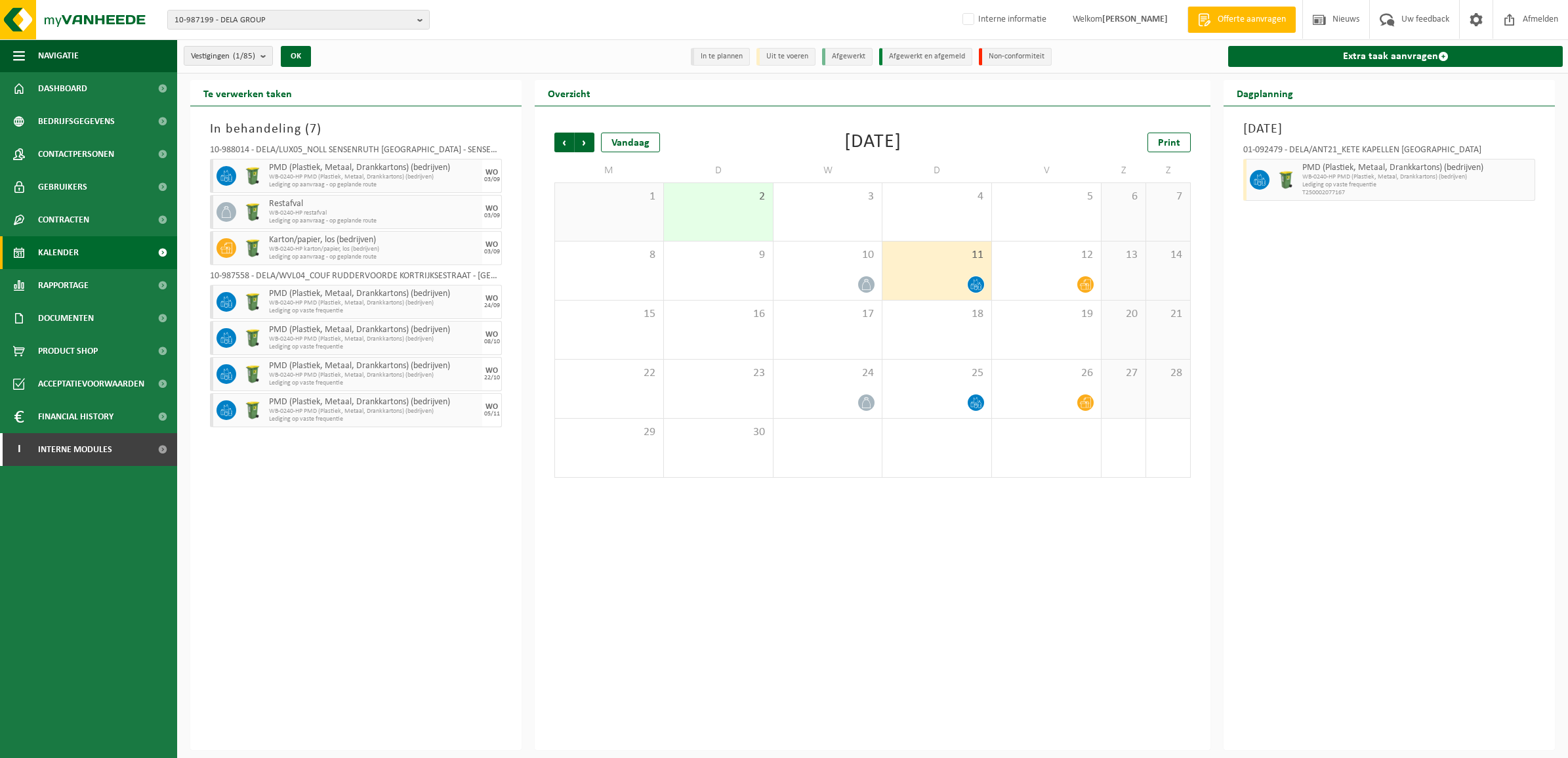
click at [1372, 666] on div "Donderdag 11 september 2025 01-092479 - DELA/ANT21_KETE KAPELLEN GUYOTLEI - KAP…" at bounding box center [1389, 428] width 331 height 644
click at [1524, 178] on span "button" at bounding box center [1524, 180] width 11 height 26
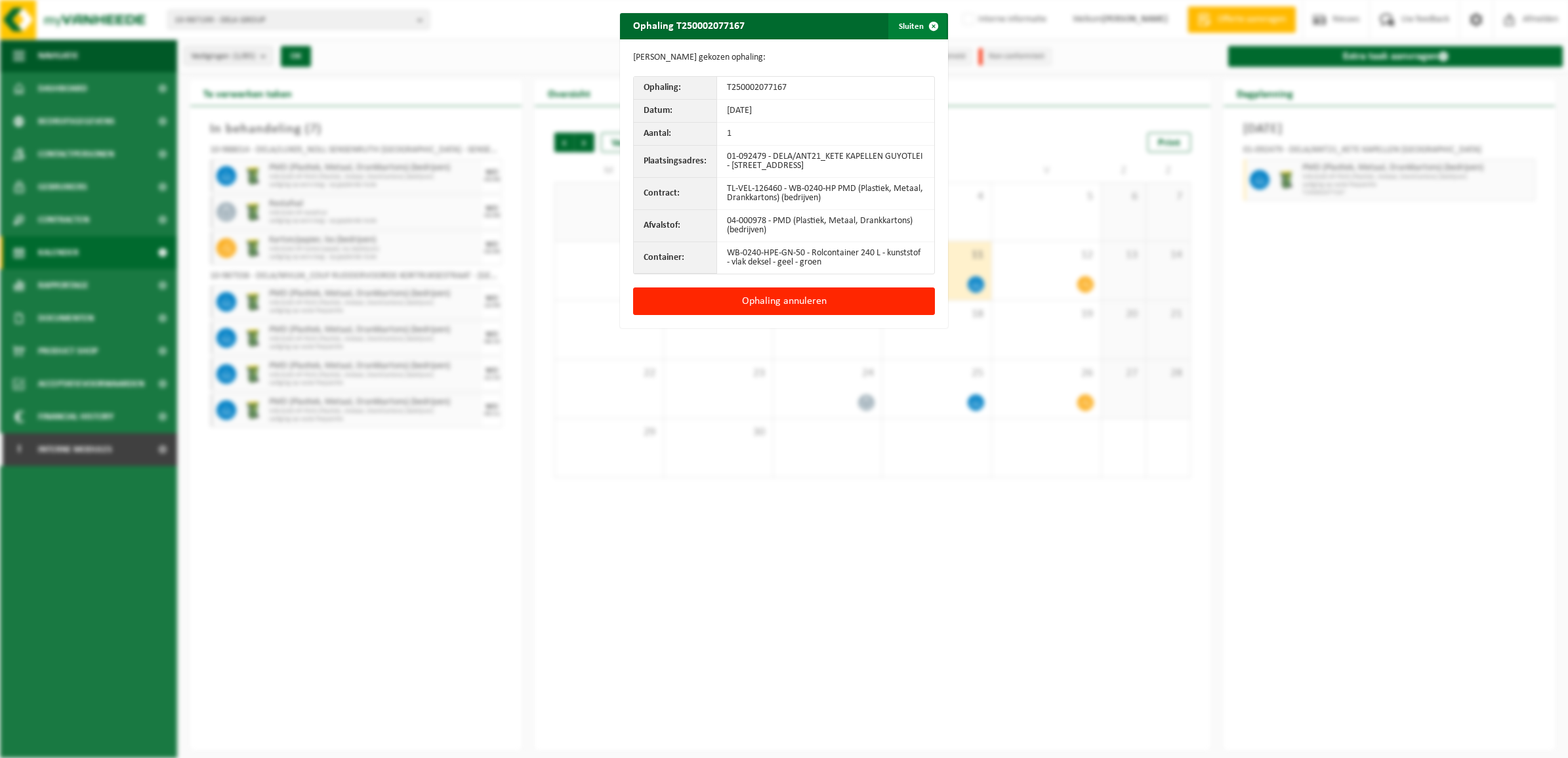
click at [903, 28] on button "Sluiten" at bounding box center [917, 26] width 58 height 26
